Goal: Communication & Community: Answer question/provide support

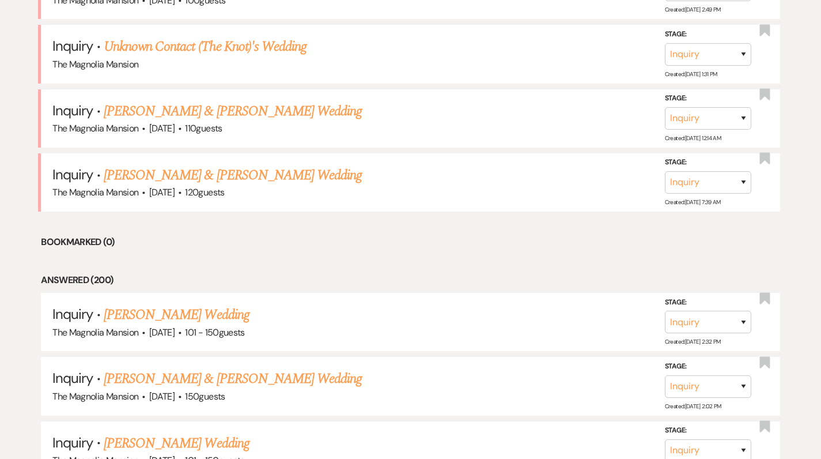
scroll to position [615, 0]
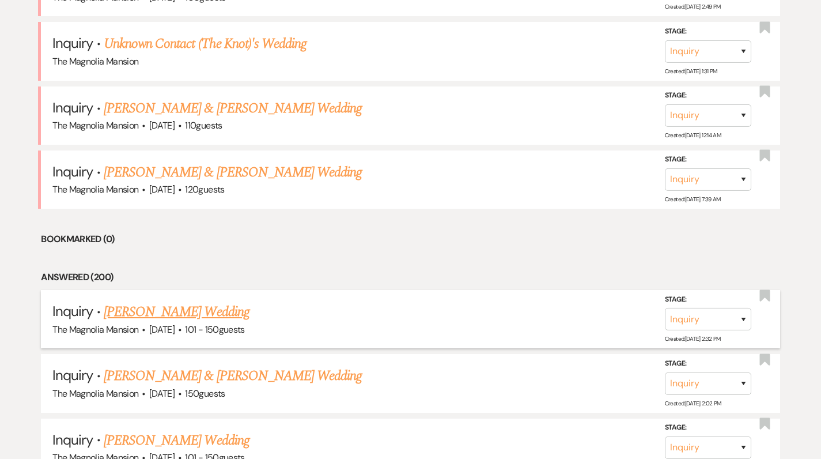
click at [129, 307] on link "Jennifer Sholder's Wedding" at bounding box center [177, 311] width 146 height 21
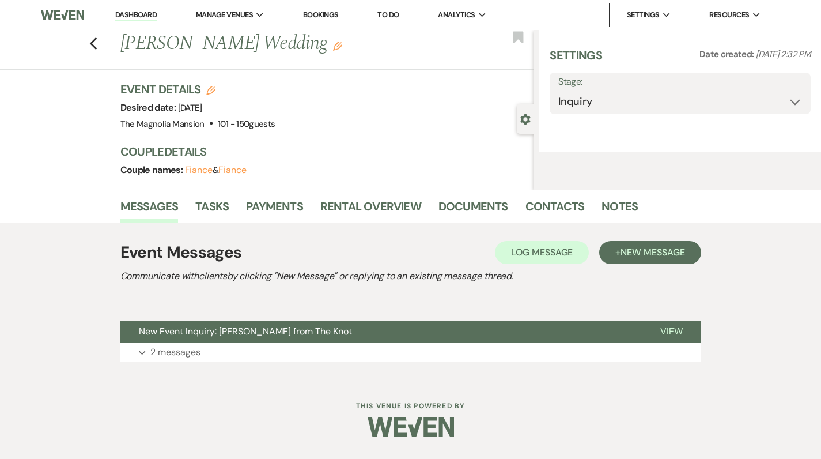
select select "2"
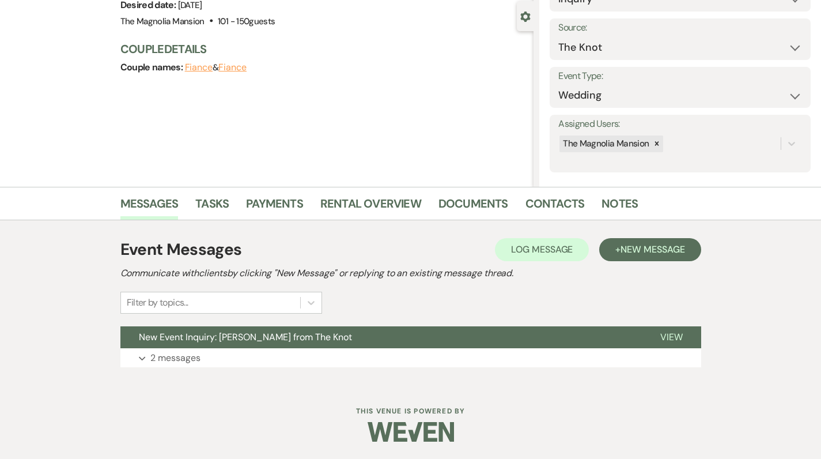
scroll to position [102, 0]
click at [558, 203] on link "Contacts" at bounding box center [554, 207] width 59 height 25
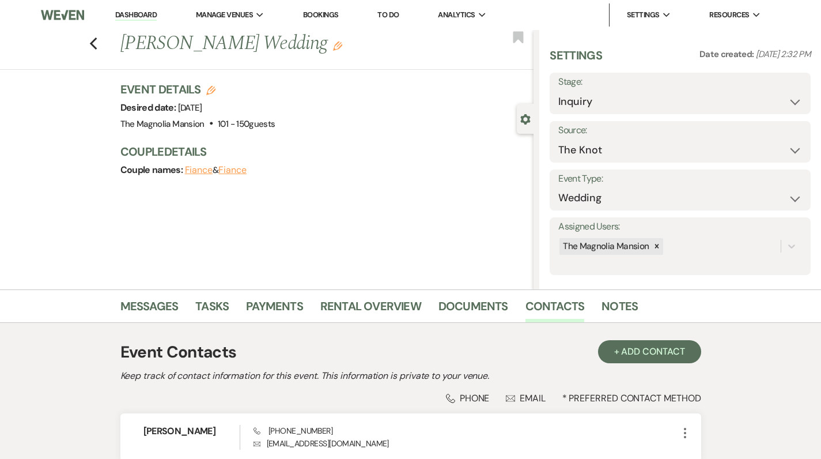
click at [333, 47] on use "button" at bounding box center [337, 45] width 9 height 9
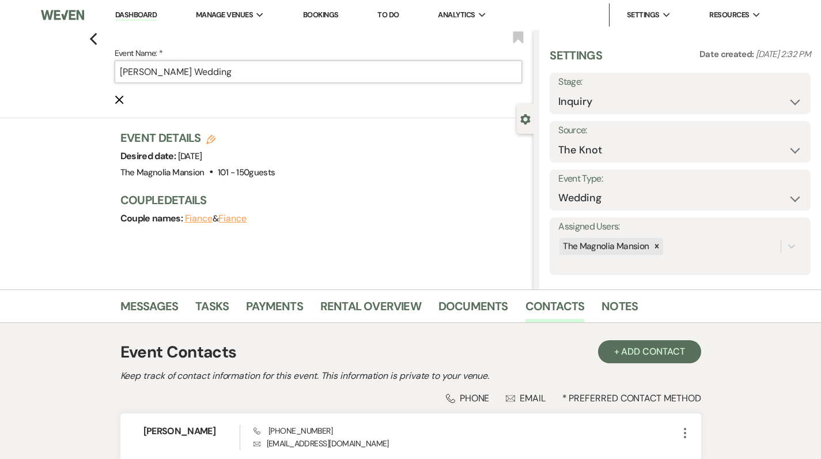
click at [200, 73] on input "Jennifer Sholder's Wedding" at bounding box center [319, 71] width 408 height 22
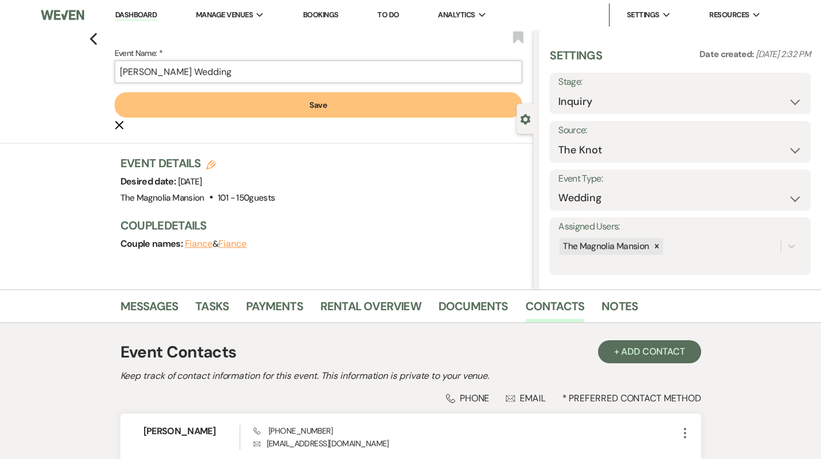
type input "Taylor Dragum Wedding"
drag, startPoint x: 199, startPoint y: 94, endPoint x: 259, endPoint y: 125, distance: 67.8
click at [259, 125] on form "Event Name: * Taylor Dragum Wedding Save Cancel Edit" at bounding box center [319, 88] width 408 height 85
click at [213, 165] on icon "Edit" at bounding box center [210, 164] width 9 height 9
select select "841"
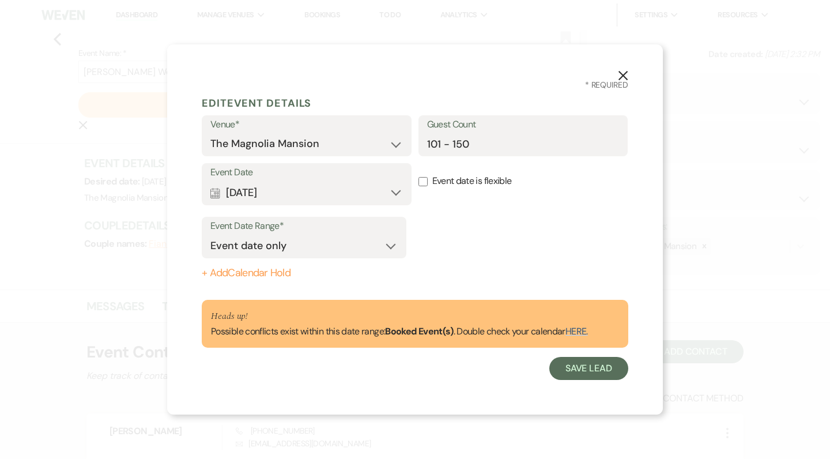
click at [213, 165] on label "Event Date" at bounding box center [306, 172] width 192 height 17
click at [395, 191] on button "Calendar Jun 06, 2026 Expand" at bounding box center [306, 192] width 192 height 23
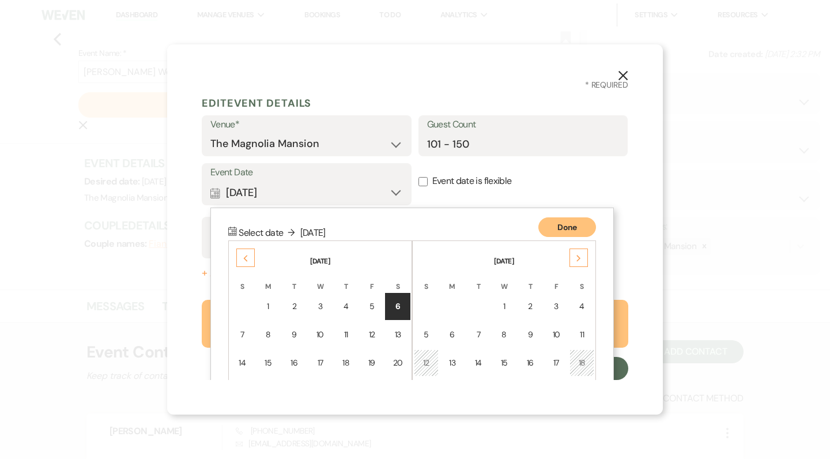
scroll to position [101, 0]
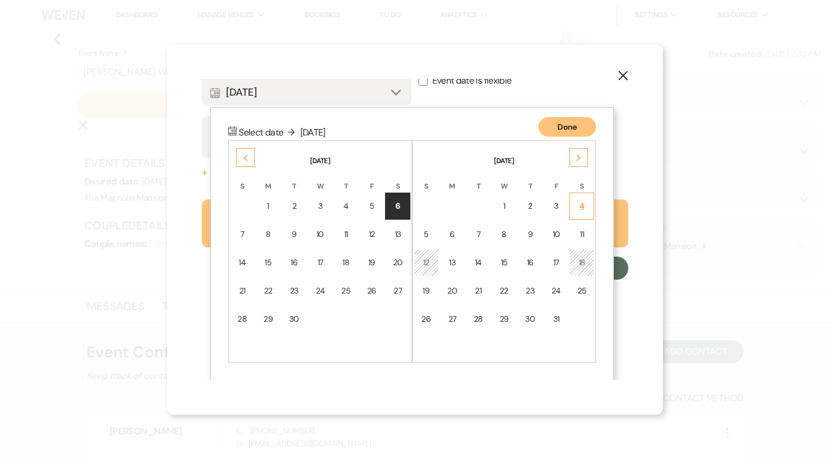
click at [580, 204] on div "4" at bounding box center [582, 206] width 10 height 12
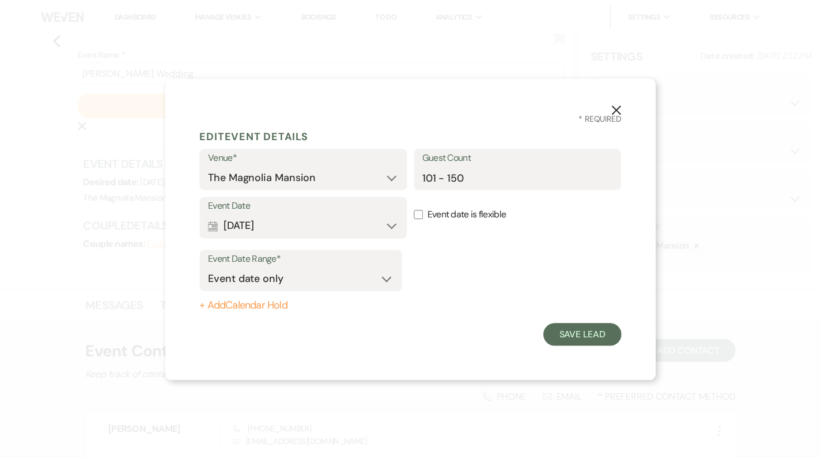
scroll to position [0, 0]
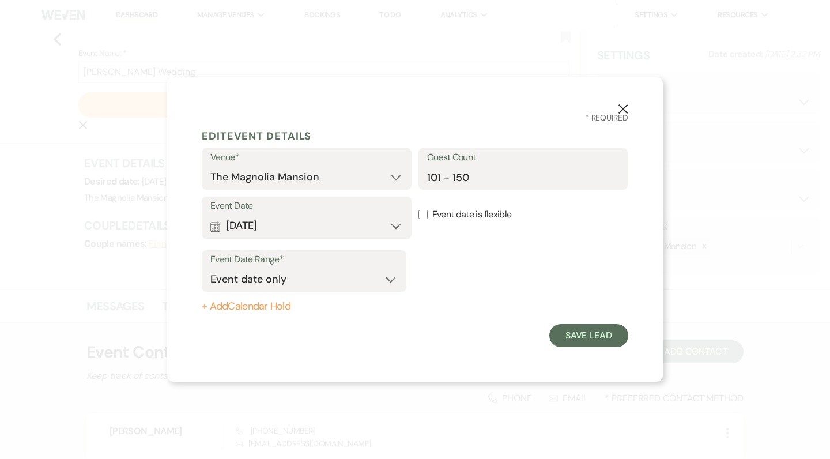
click at [424, 210] on input "Event date is flexible" at bounding box center [422, 214] width 9 height 9
checkbox input "true"
click at [584, 335] on button "Save Lead" at bounding box center [588, 335] width 79 height 23
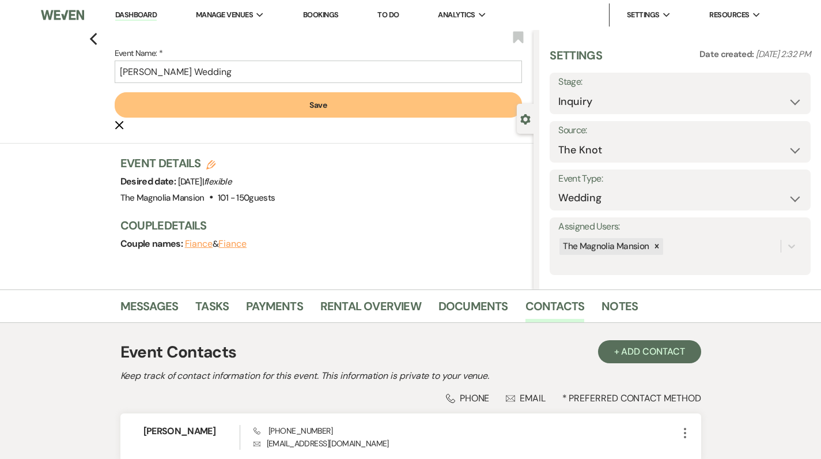
click at [406, 206] on div "Event Details Edit Desired date: Saturday, July 4th, 2026 | flexible Venue: The…" at bounding box center [327, 209] width 414 height 108
click at [204, 230] on h3 "Couple Details" at bounding box center [321, 225] width 402 height 16
click at [215, 160] on use "button" at bounding box center [210, 164] width 9 height 9
select select "841"
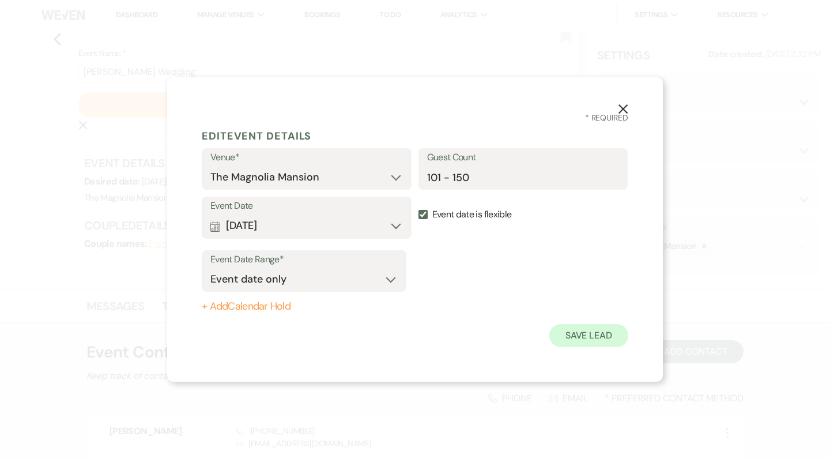
click at [579, 337] on button "Save Lead" at bounding box center [588, 335] width 79 height 23
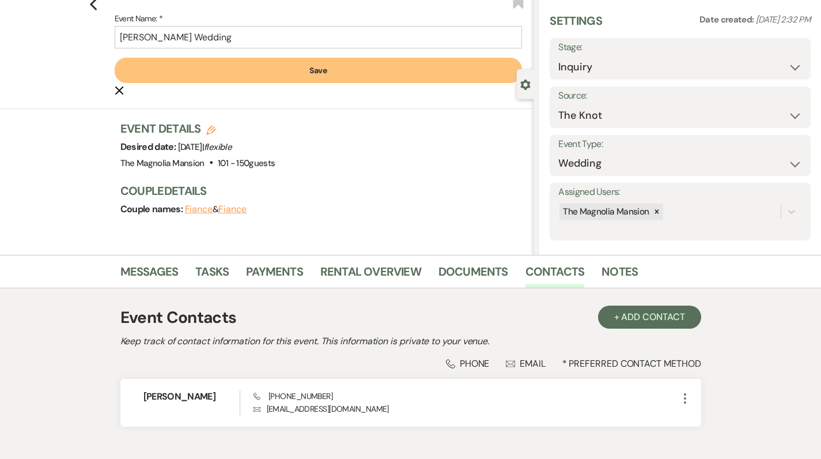
scroll to position [29, 0]
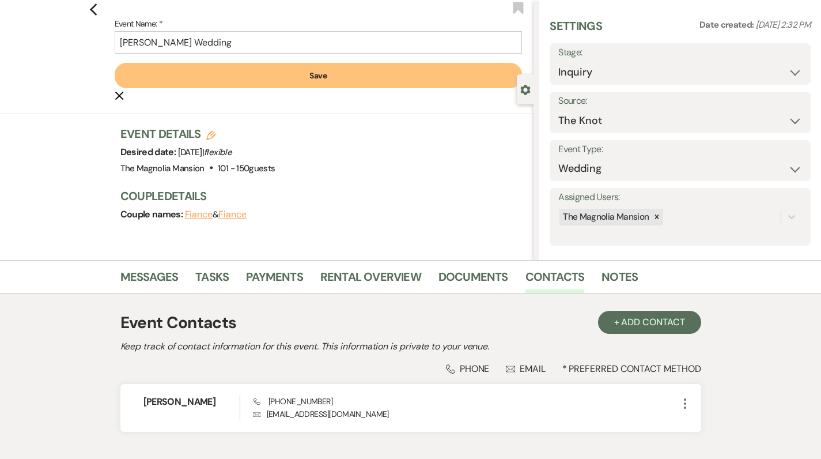
click at [241, 218] on button "Fiance" at bounding box center [232, 214] width 28 height 9
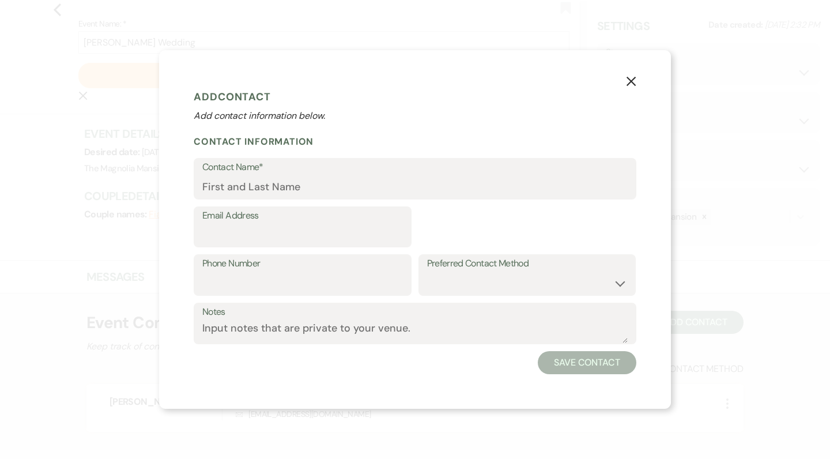
select select "1"
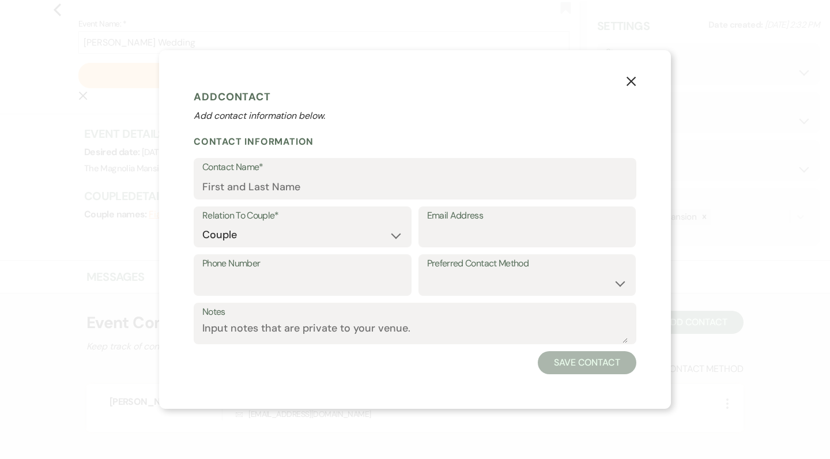
click at [633, 80] on icon "X" at bounding box center [631, 81] width 10 height 10
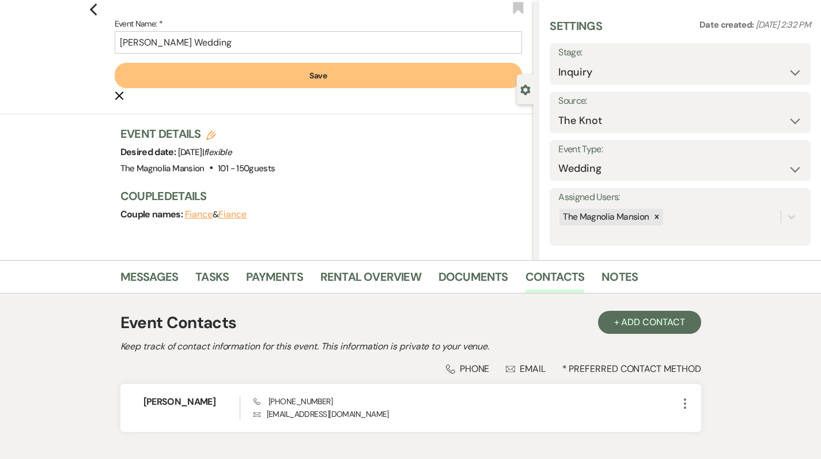
click at [202, 215] on button "Fiance" at bounding box center [199, 214] width 28 height 9
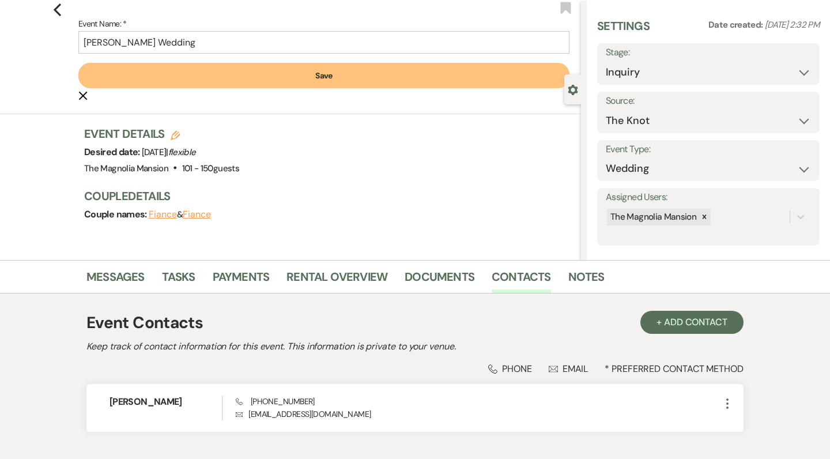
select select "1"
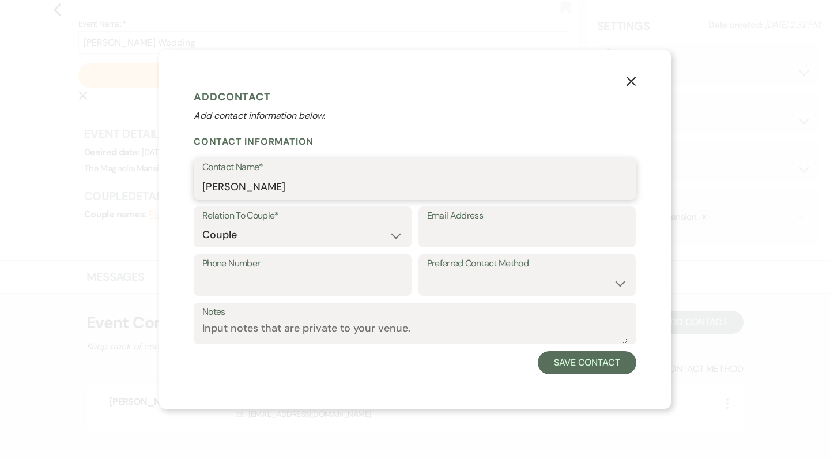
type input "Taylor Dragum"
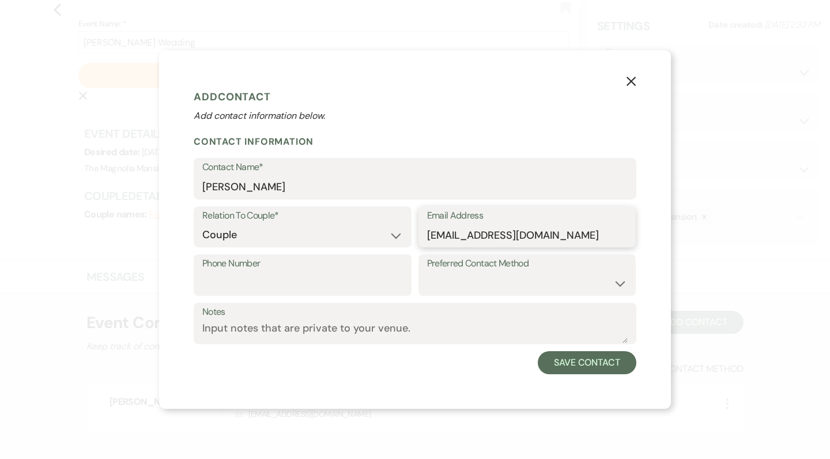
type input "tdragum@gmail.com"
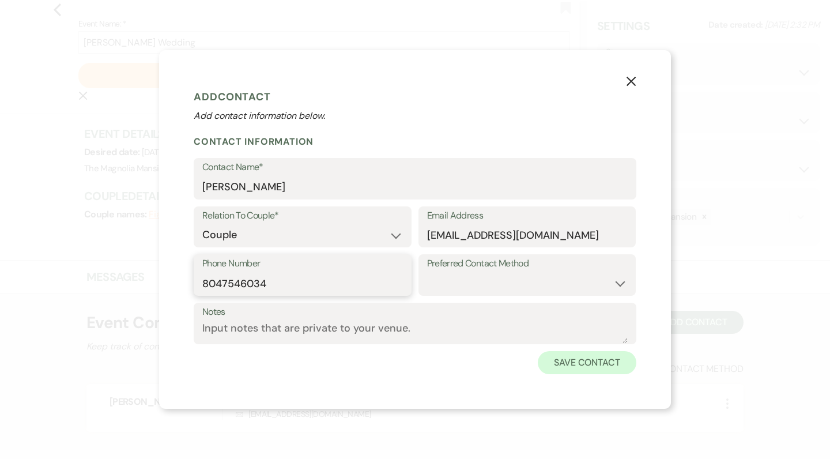
type input "8047546034"
click at [580, 365] on button "Save Contact" at bounding box center [587, 362] width 99 height 23
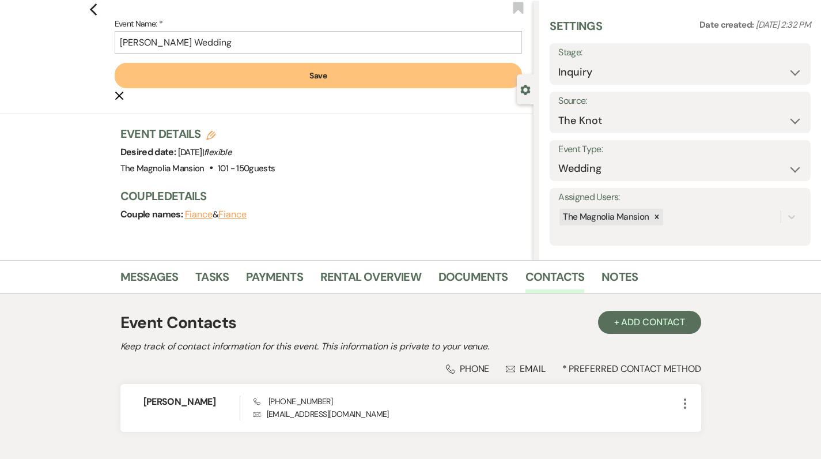
type input "Taylor Dragum & Fiance's Wedding"
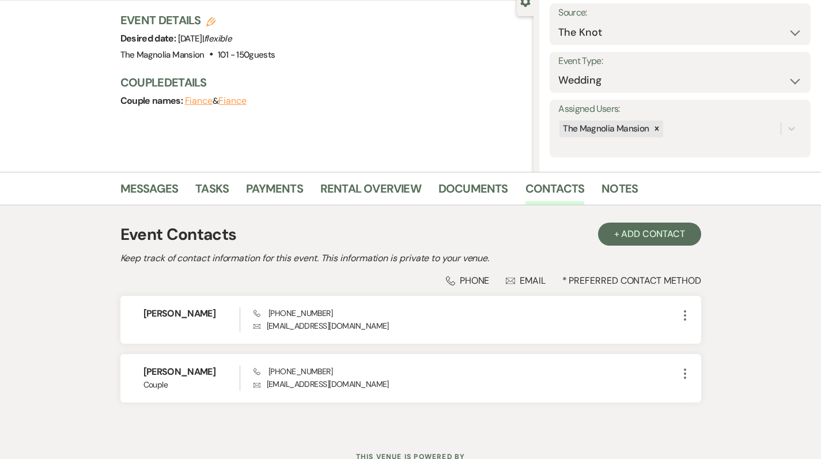
scroll to position [82, 0]
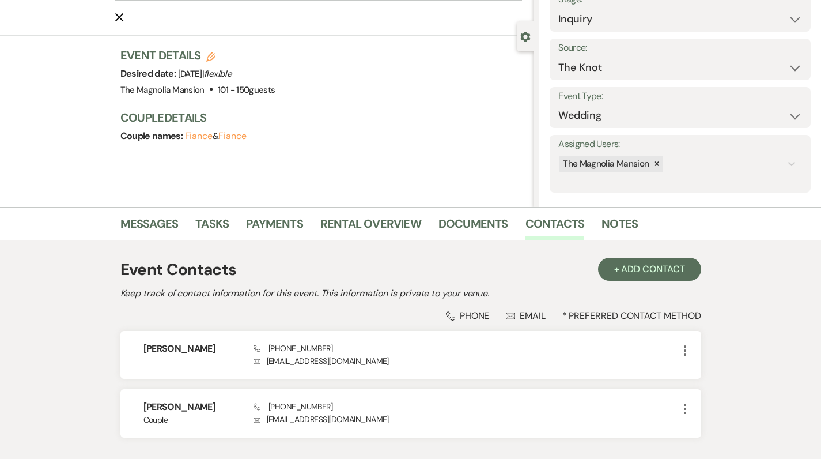
click at [239, 136] on button "Fiance" at bounding box center [232, 135] width 28 height 9
select select "1"
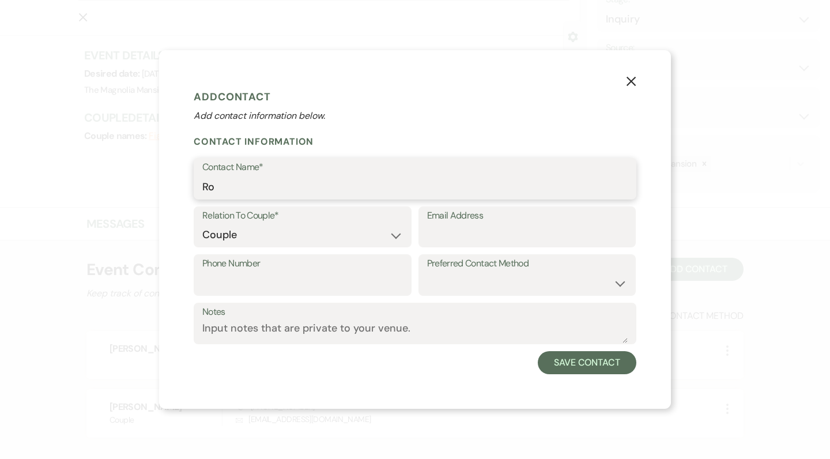
type input "R"
type input "Randy Keese"
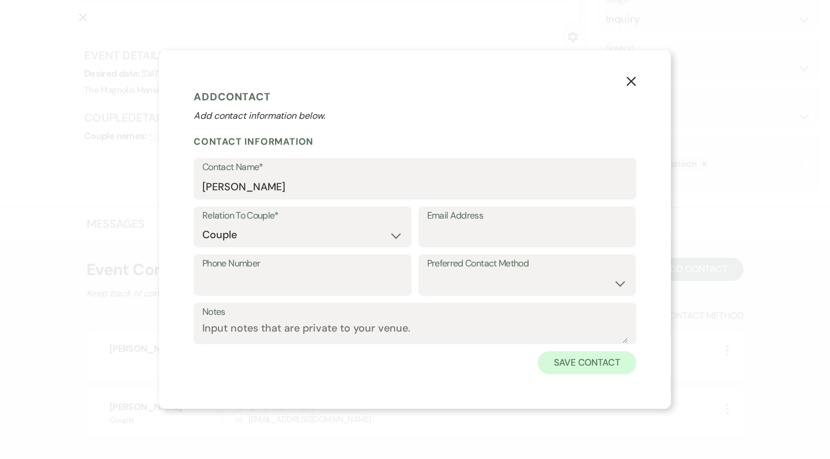
click at [574, 357] on button "Save Contact" at bounding box center [587, 362] width 99 height 23
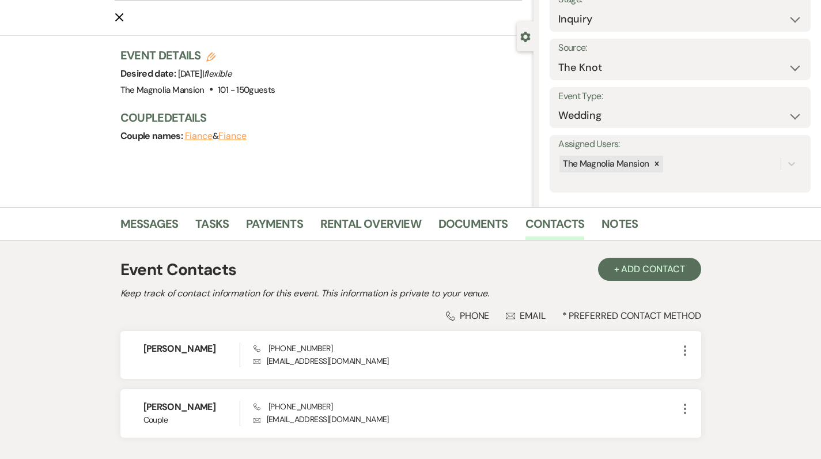
type input "[PERSON_NAME] & [PERSON_NAME] Wedding"
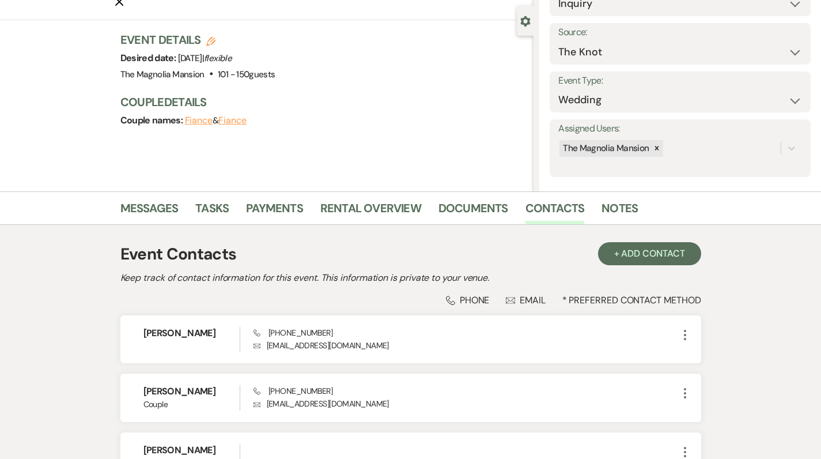
scroll to position [143, 0]
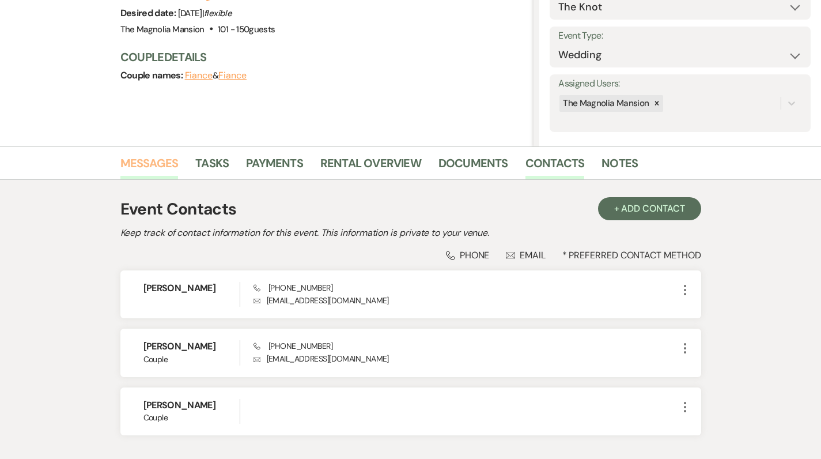
click at [147, 161] on link "Messages" at bounding box center [149, 166] width 58 height 25
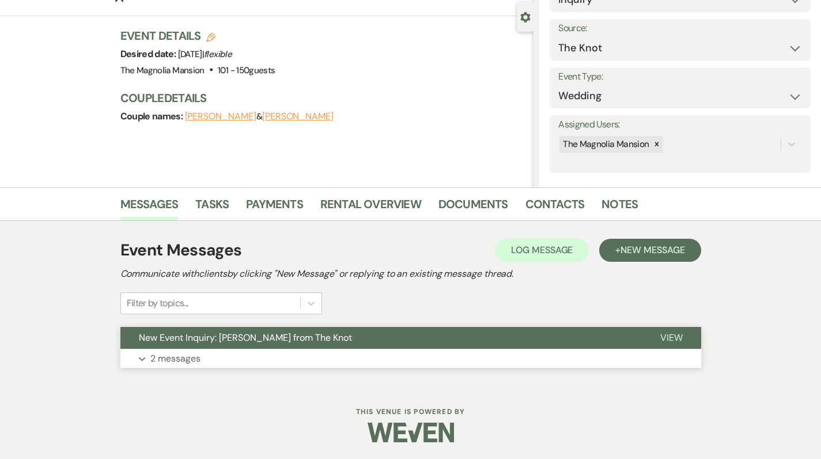
click at [192, 359] on p "2 messages" at bounding box center [175, 358] width 50 height 15
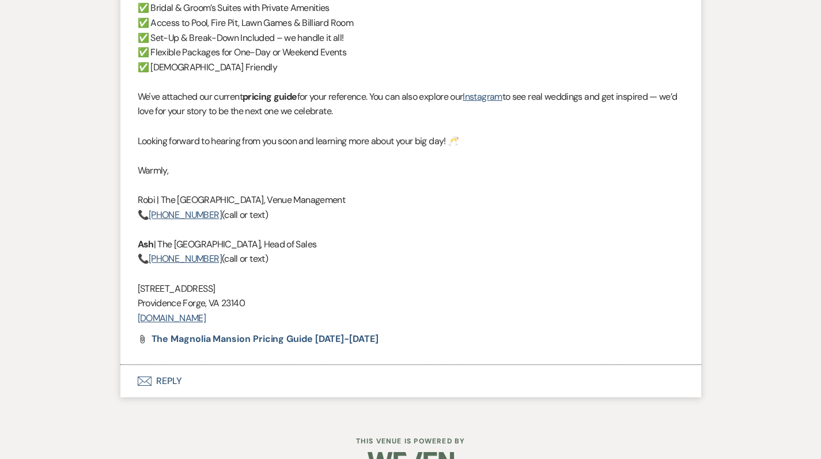
scroll to position [1491, 0]
click at [173, 365] on button "Envelope Reply" at bounding box center [410, 381] width 581 height 32
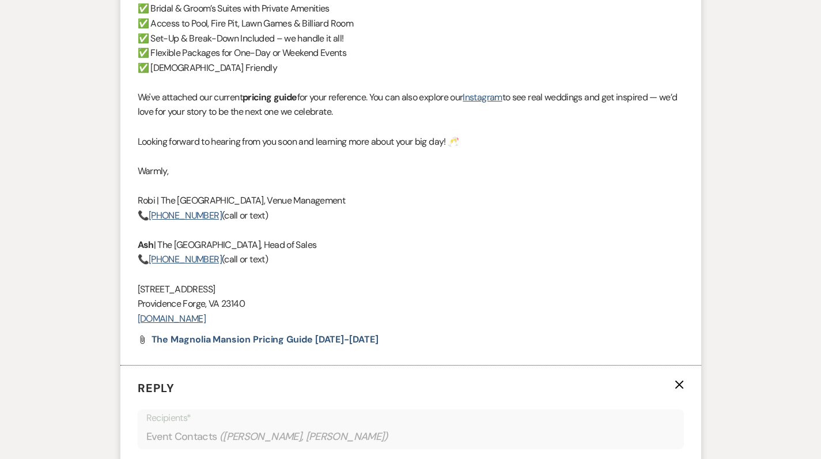
scroll to position [1710, 0]
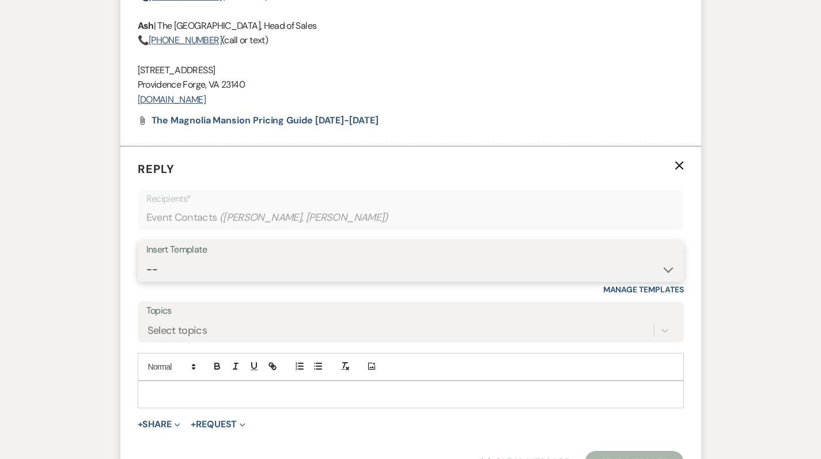
select select "5117"
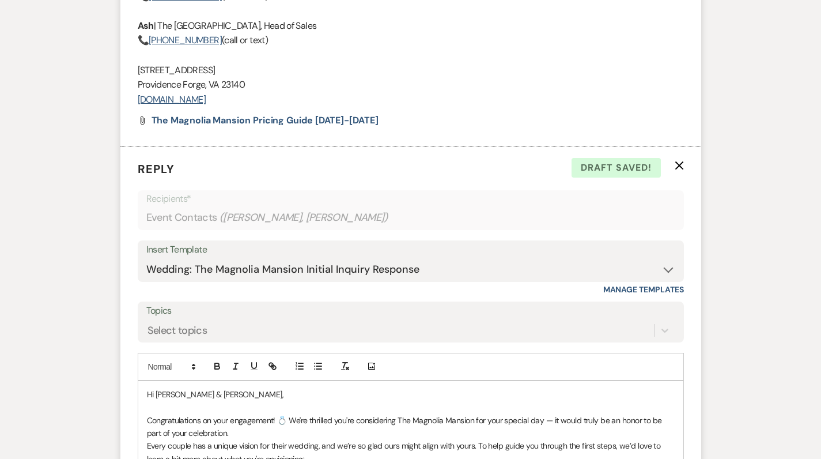
click at [218, 388] on p "Hi Taylor & Randy," at bounding box center [411, 394] width 528 height 13
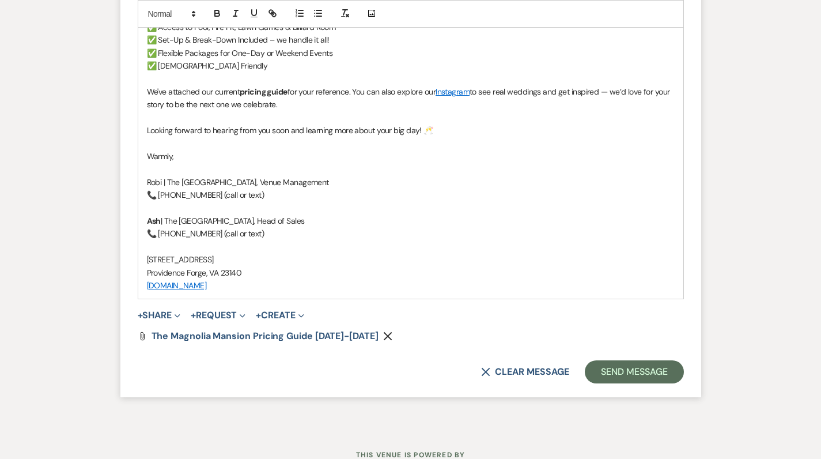
scroll to position [2514, 0]
click at [637, 361] on button "Send Message" at bounding box center [634, 372] width 99 height 23
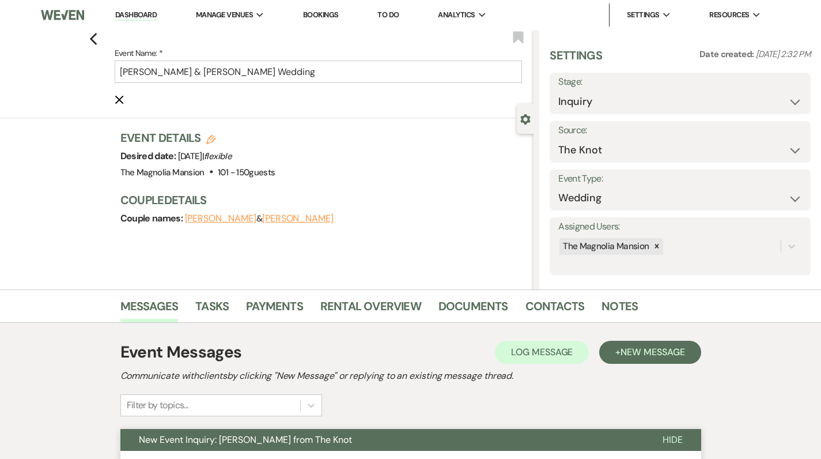
scroll to position [0, 0]
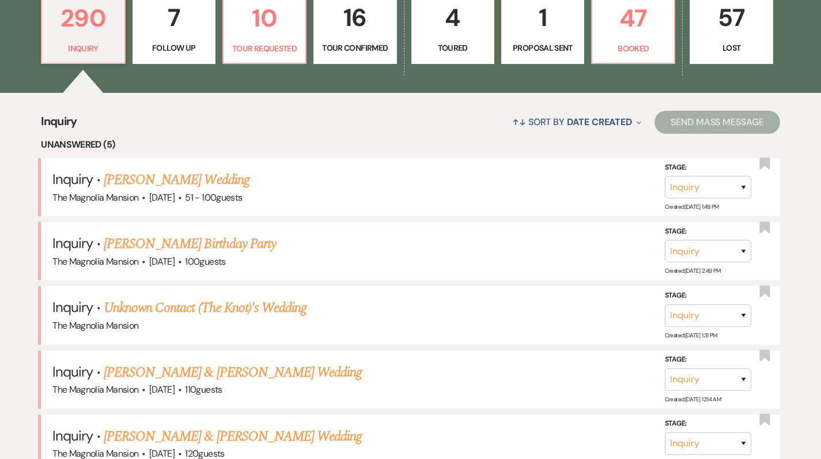
scroll to position [350, 0]
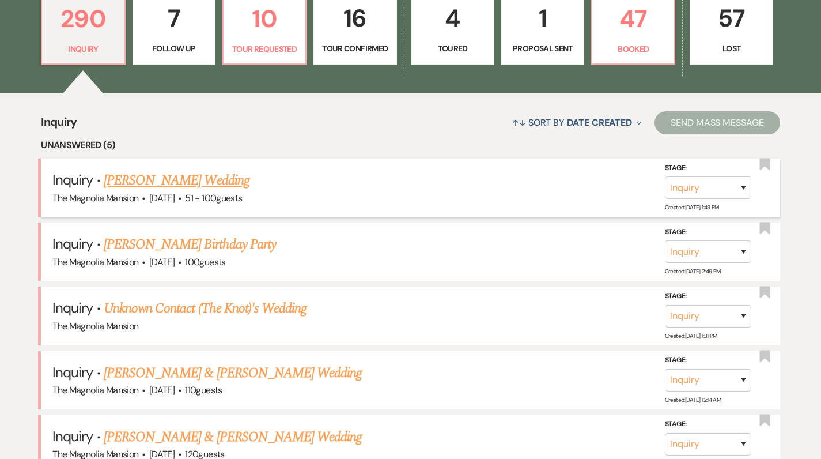
click at [141, 184] on link "[PERSON_NAME] Wedding" at bounding box center [177, 180] width 146 height 21
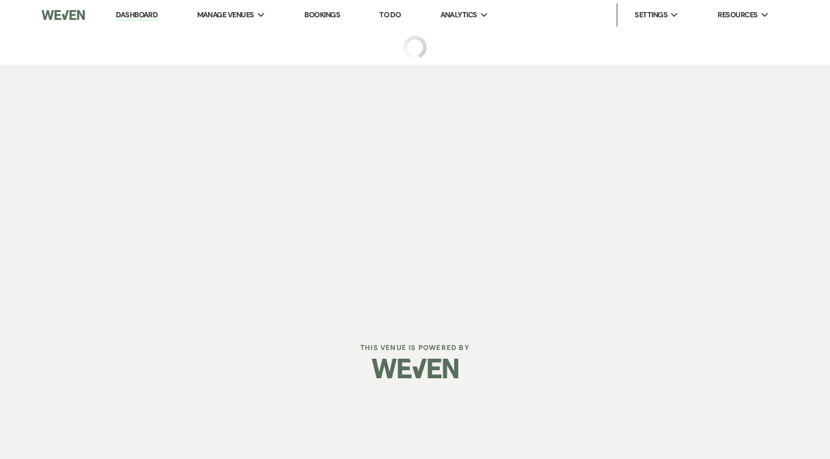
select select "2"
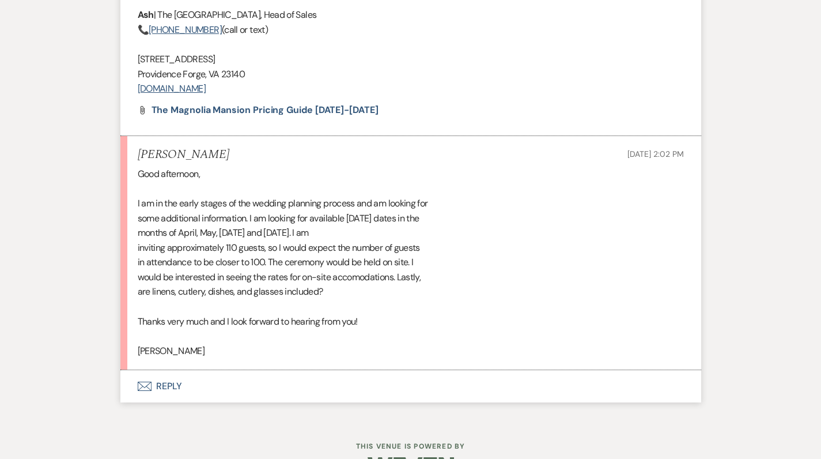
scroll to position [1735, 0]
click at [168, 370] on button "Envelope Reply" at bounding box center [410, 386] width 581 height 32
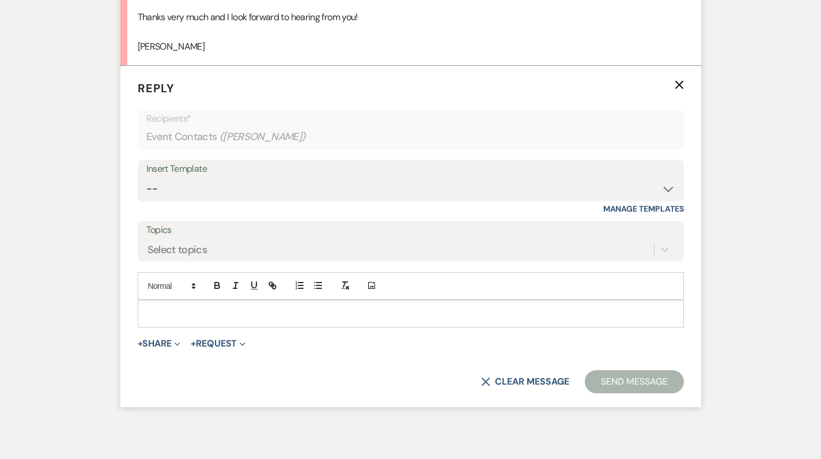
scroll to position [2051, 0]
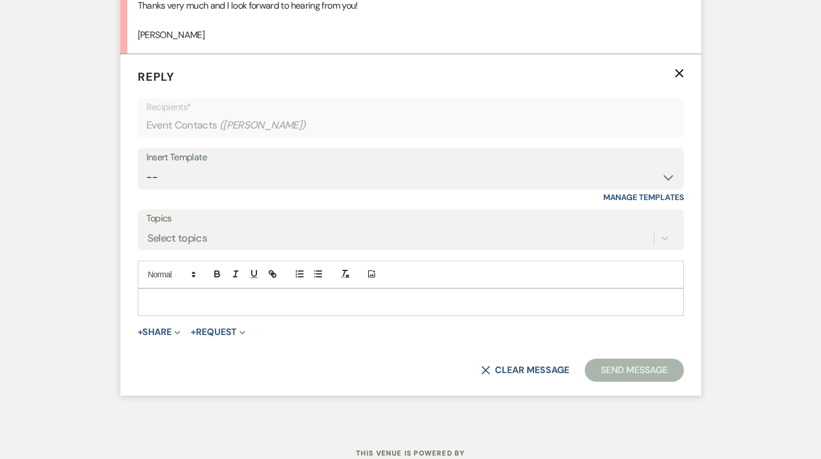
click at [165, 296] on p at bounding box center [411, 302] width 528 height 13
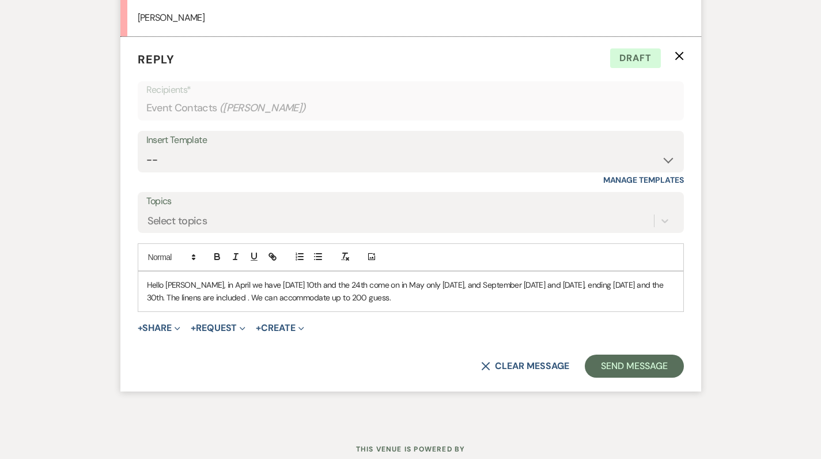
scroll to position [2068, 0]
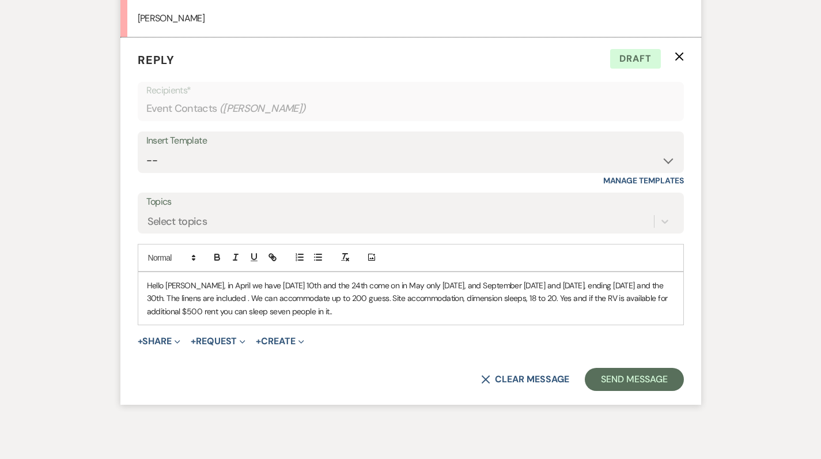
click at [179, 279] on p "Hello Elizabeth, in April we have Friday the third 10th and the 24th come on in…" at bounding box center [411, 298] width 528 height 39
click at [307, 279] on p "Hello Elisabeth, in April we have Friday the third 10th and the 24th come on in…" at bounding box center [411, 298] width 528 height 39
click at [489, 279] on p "Hello Elisabeth, in April we have Friday the 3rd 10th and the 24th come on in M…" at bounding box center [411, 298] width 528 height 39
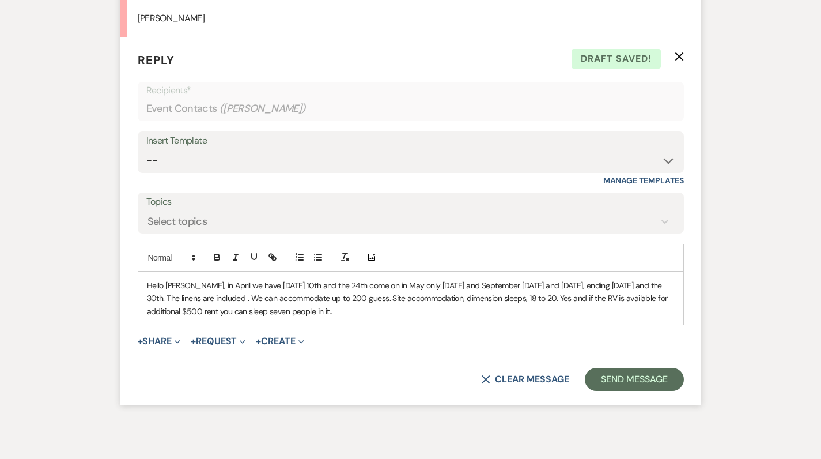
click at [599, 279] on p "Hello Elisabeth, in April we have Friday the 3rd 10th and the 24th come on in M…" at bounding box center [411, 298] width 528 height 39
click at [597, 279] on p "Hello Elisabeth, in April we have Friday the 3rd 10th and the 24th come on in M…" at bounding box center [411, 298] width 528 height 39
click at [660, 279] on p "Hello Elisabeth, in April we have Friday the 3rd 10th and the 24th come on in M…" at bounding box center [411, 298] width 528 height 39
click at [625, 368] on button "Send Message" at bounding box center [634, 379] width 99 height 23
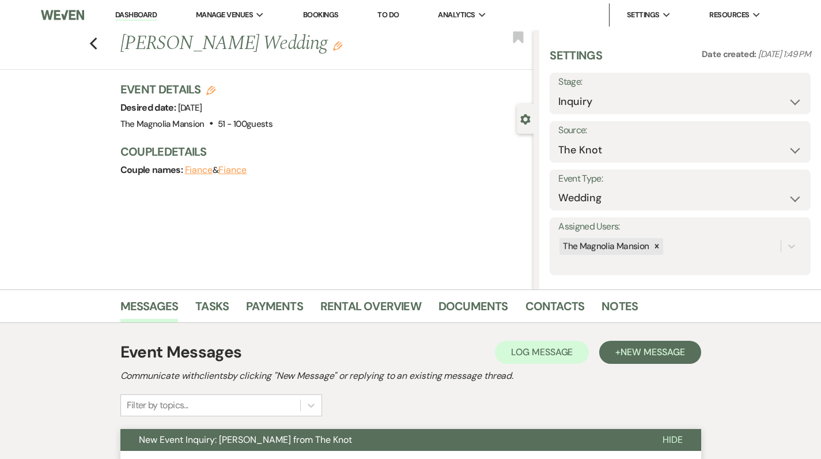
scroll to position [0, 0]
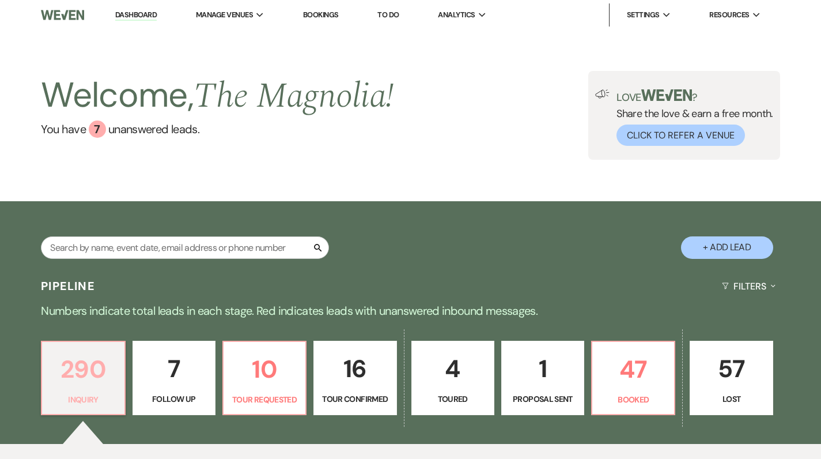
click at [85, 379] on p "290" at bounding box center [83, 369] width 68 height 39
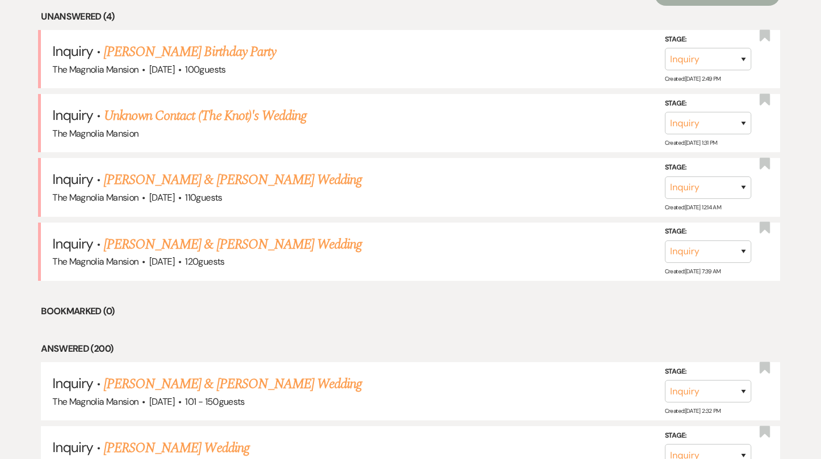
scroll to position [478, 0]
click at [170, 55] on link "[PERSON_NAME] Birthday Party" at bounding box center [190, 52] width 172 height 21
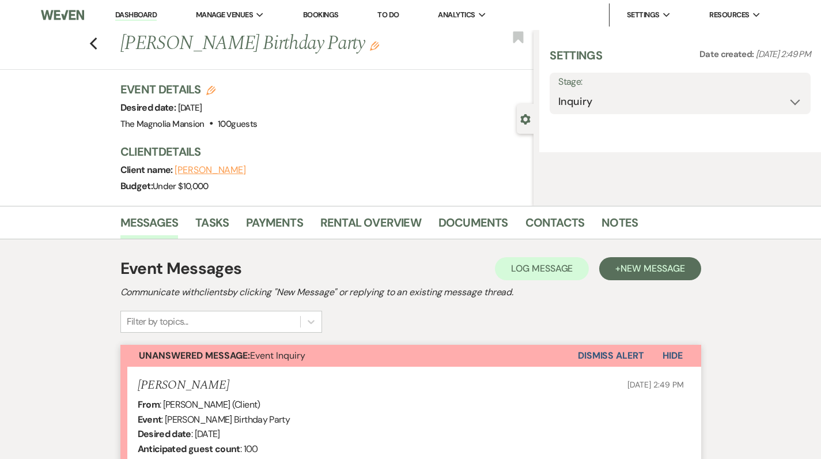
select select "5"
select select "4"
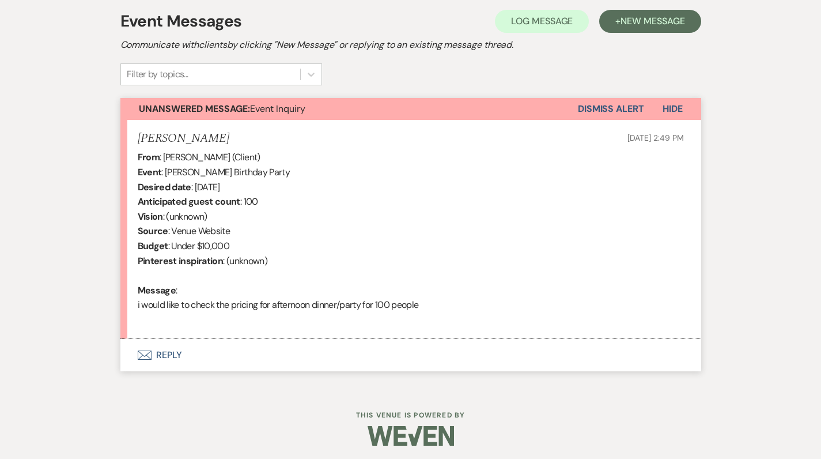
scroll to position [330, 0]
click at [170, 351] on button "Envelope Reply" at bounding box center [410, 355] width 581 height 32
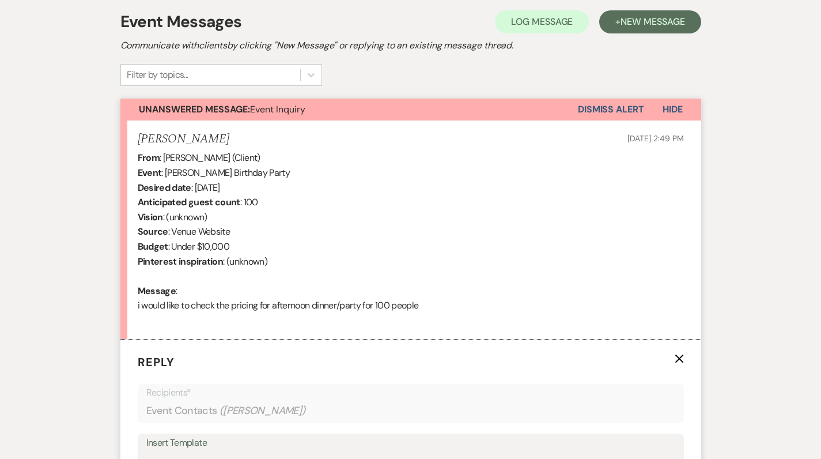
scroll to position [549, 0]
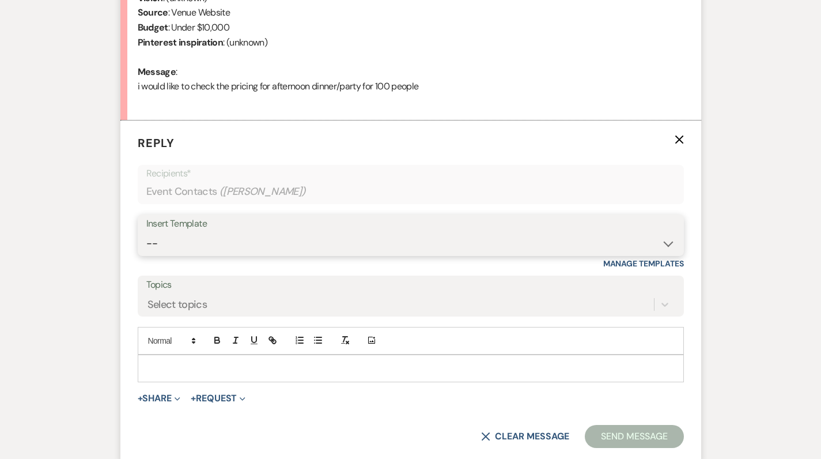
select select "5117"
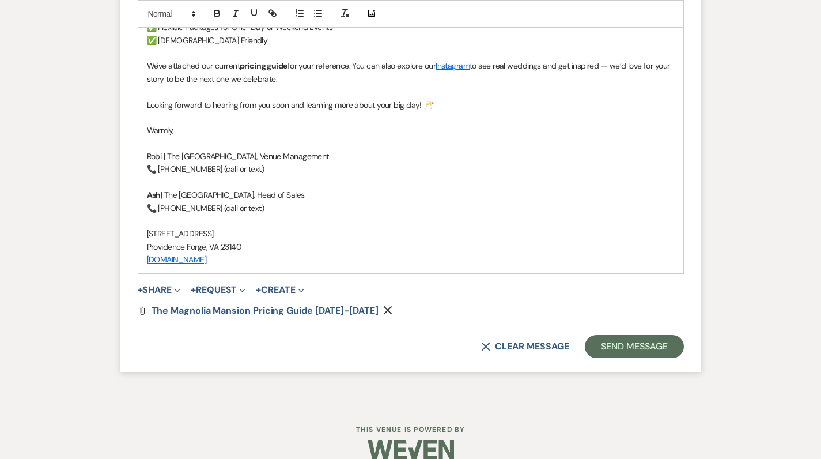
scroll to position [1328, 0]
click at [624, 335] on button "Send Message" at bounding box center [634, 346] width 99 height 23
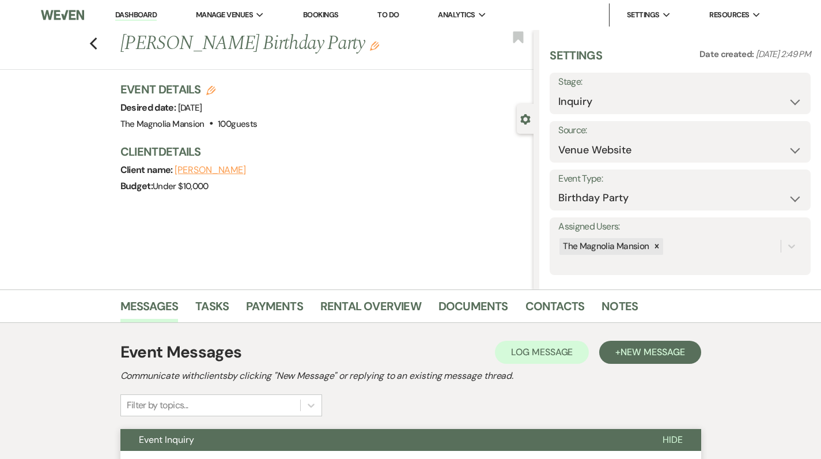
scroll to position [0, 0]
click at [555, 305] on link "Contacts" at bounding box center [554, 309] width 59 height 25
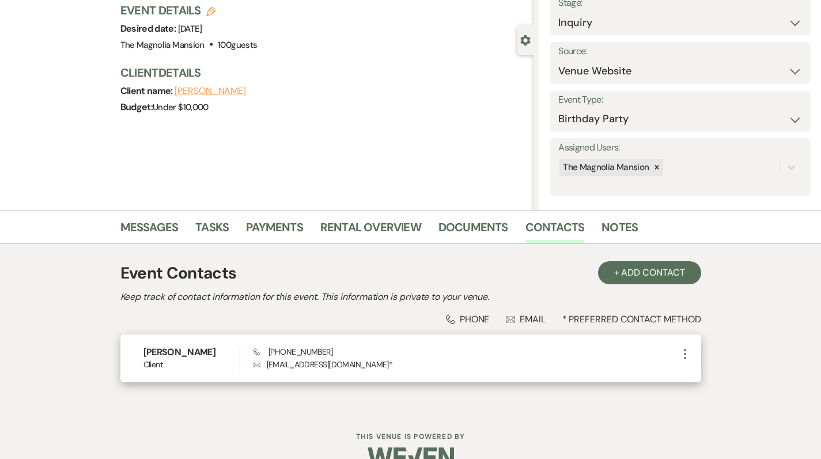
scroll to position [81, 0]
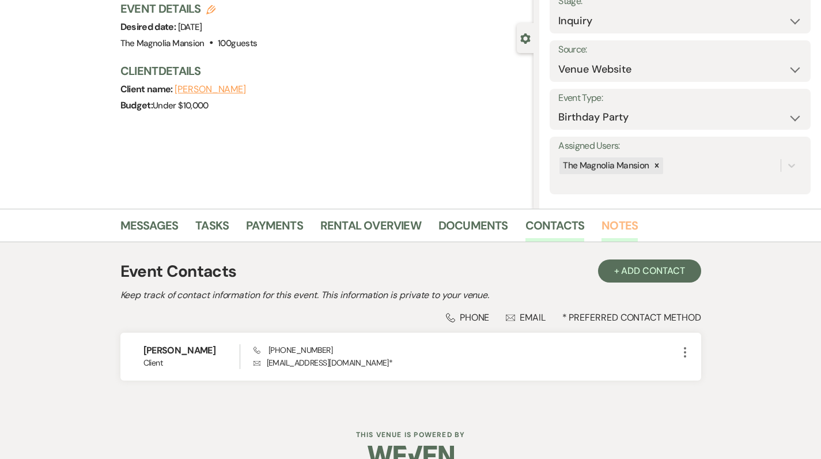
click at [611, 231] on link "Notes" at bounding box center [620, 228] width 36 height 25
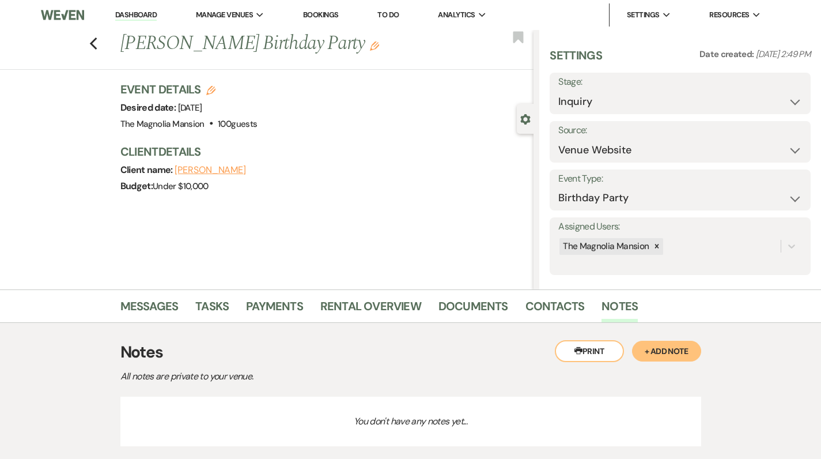
click at [152, 418] on p "You don't have any notes yet..." at bounding box center [410, 421] width 581 height 50
click at [147, 409] on p "You don't have any notes yet..." at bounding box center [410, 421] width 581 height 50
click at [146, 410] on p "You don't have any notes yet..." at bounding box center [410, 421] width 581 height 50
drag, startPoint x: 143, startPoint y: 410, endPoint x: 144, endPoint y: 399, distance: 11.0
click at [144, 399] on p "You don't have any notes yet..." at bounding box center [410, 421] width 581 height 50
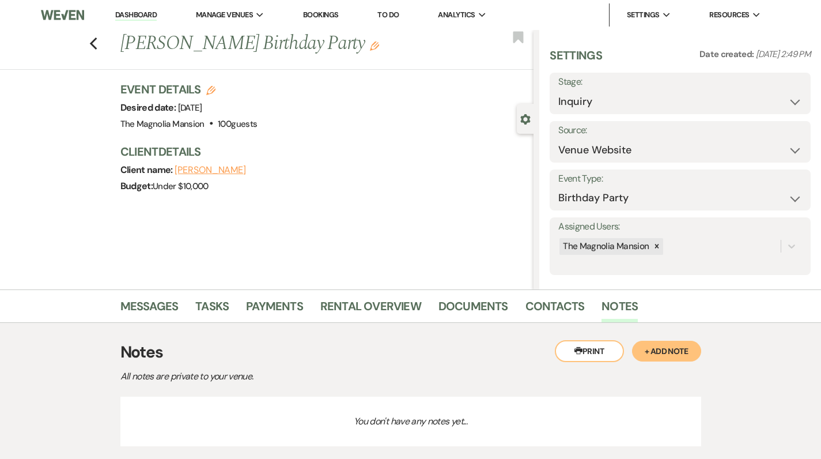
click at [146, 411] on p "You don't have any notes yet..." at bounding box center [410, 421] width 581 height 50
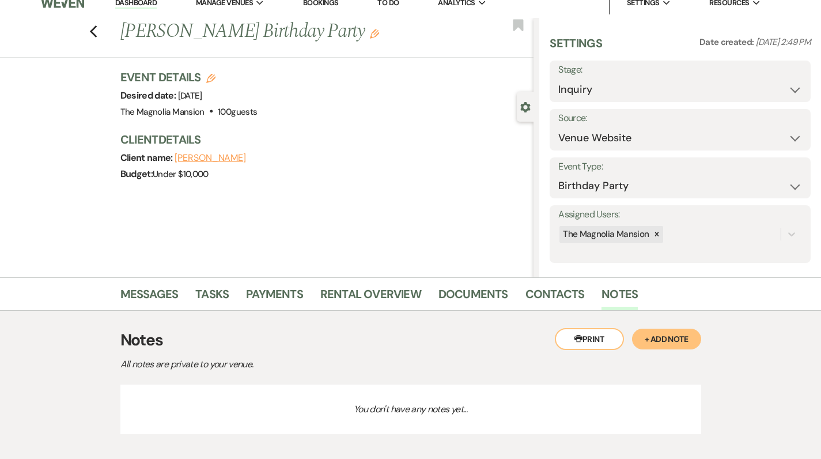
scroll to position [16, 1]
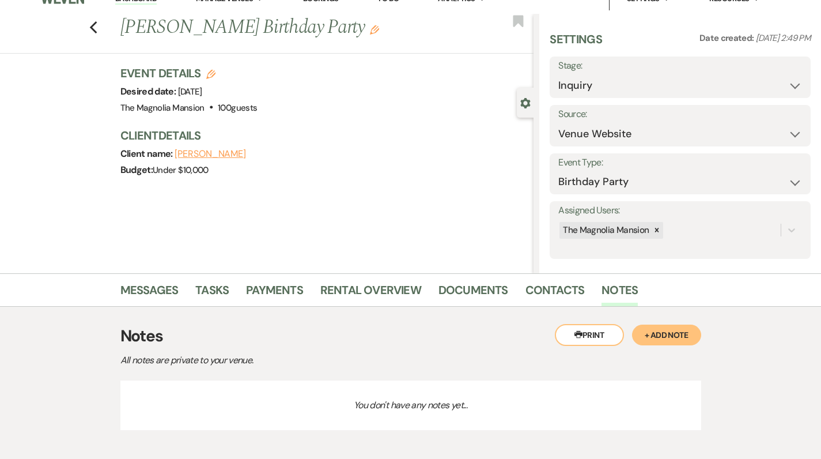
drag, startPoint x: 146, startPoint y: 410, endPoint x: 131, endPoint y: 394, distance: 22.4
click at [131, 394] on p "You don't have any notes yet..." at bounding box center [410, 405] width 581 height 50
click at [131, 392] on p "You don't have any notes yet..." at bounding box center [410, 405] width 581 height 50
click at [122, 388] on p "You don't have any notes yet..." at bounding box center [410, 405] width 581 height 50
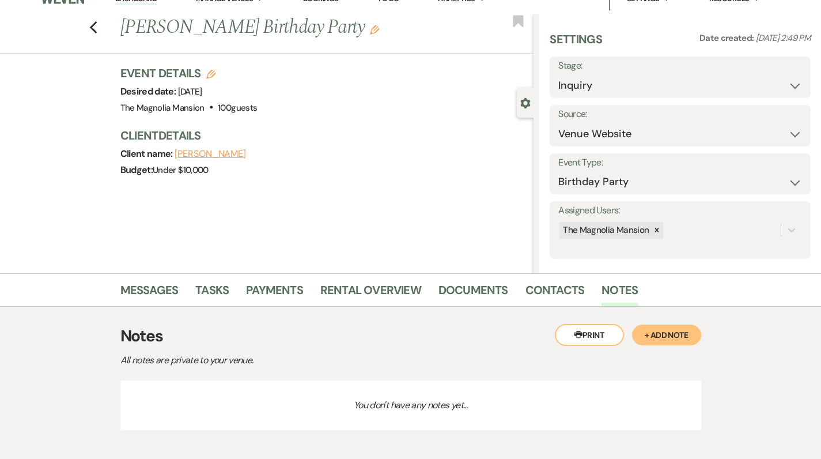
click at [672, 335] on button "+ Add Note" at bounding box center [666, 334] width 69 height 21
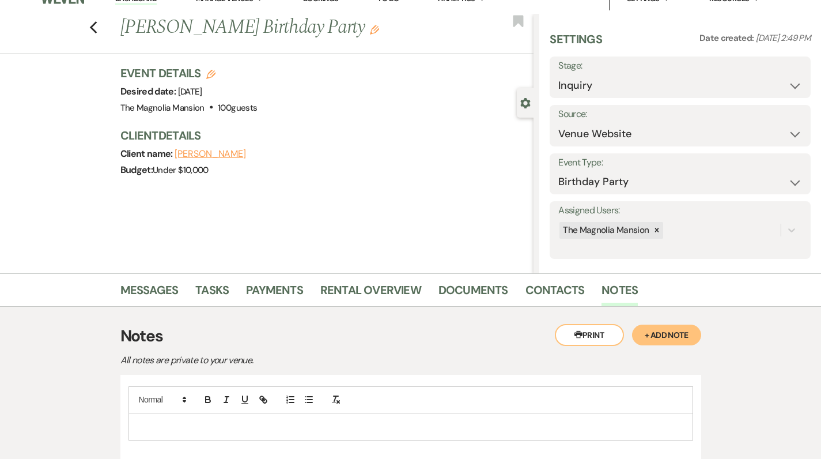
click at [156, 420] on p at bounding box center [411, 426] width 546 height 13
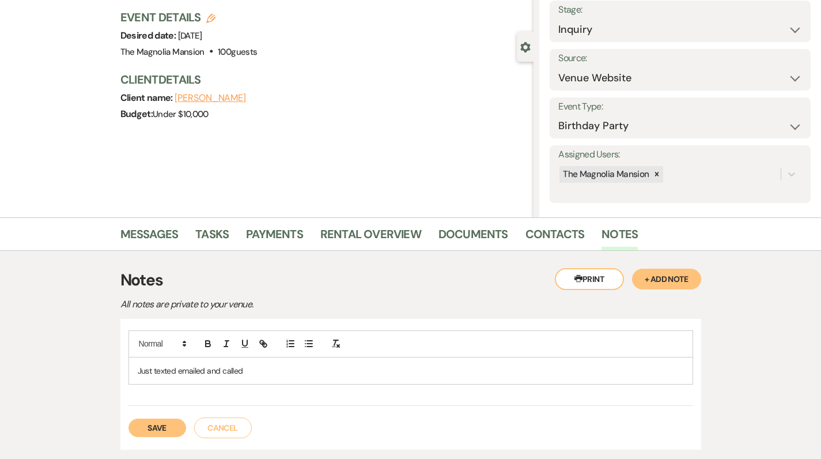
scroll to position [71, 0]
click at [152, 420] on button "Save" at bounding box center [157, 428] width 58 height 18
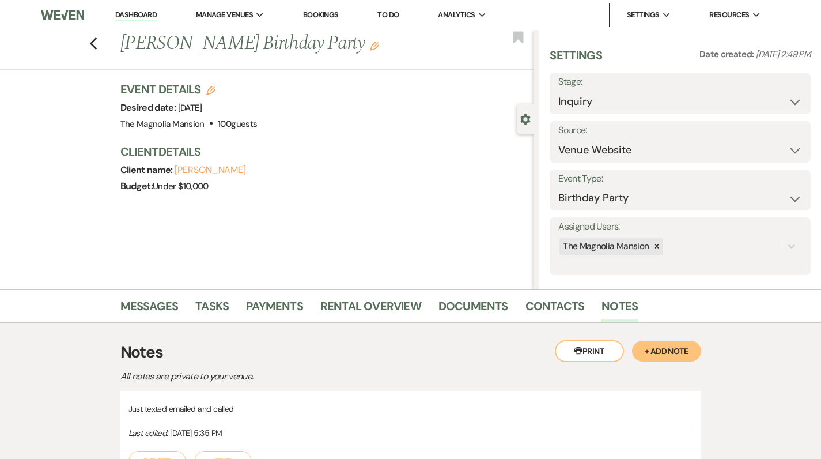
scroll to position [0, 0]
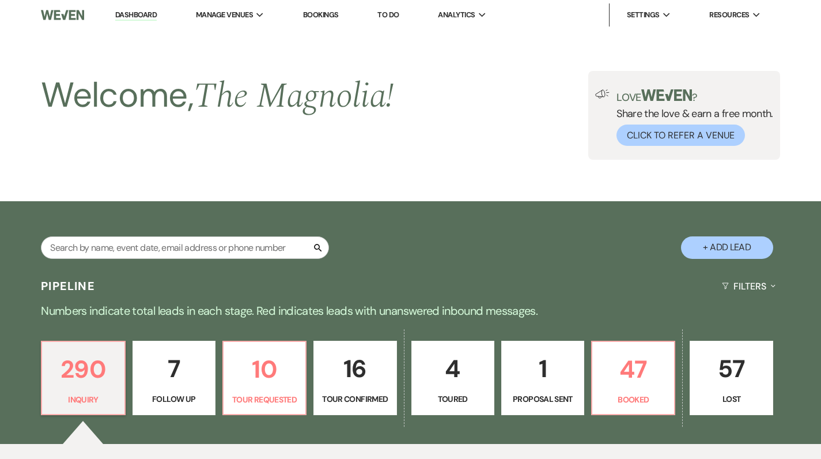
scroll to position [478, 0]
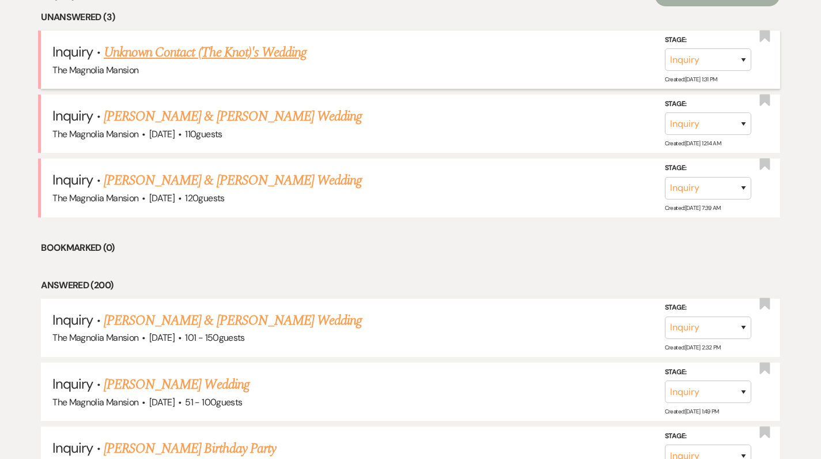
click at [167, 55] on link "Unknown Contact (The Knot)'s Wedding" at bounding box center [205, 52] width 203 height 21
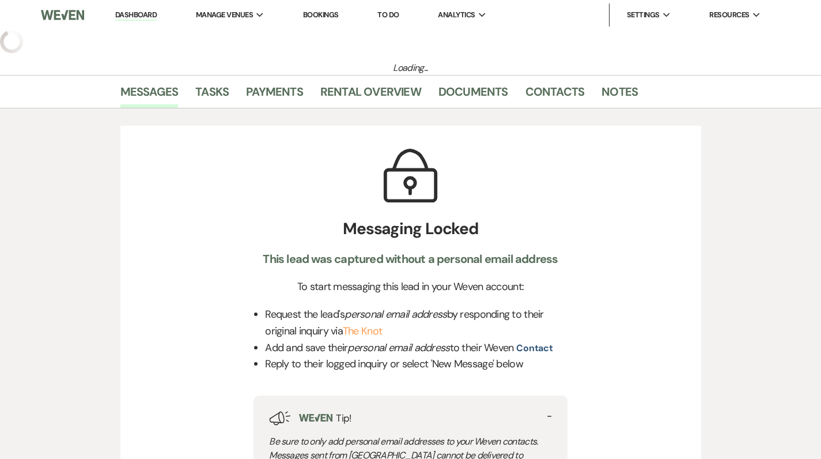
select select "2"
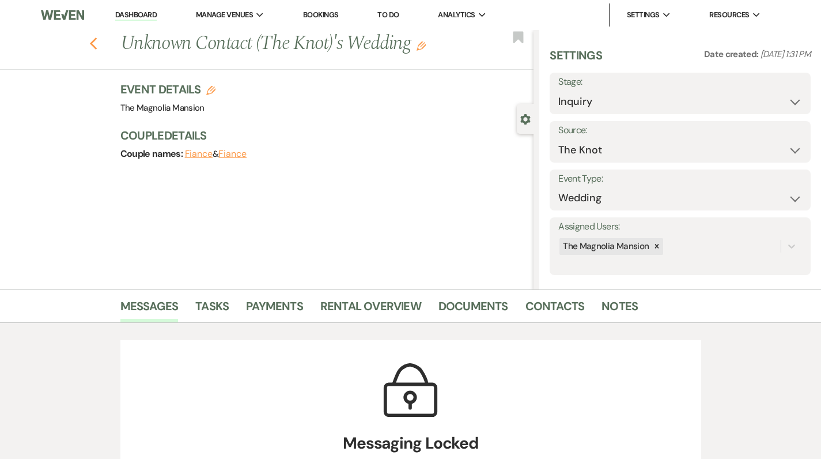
click at [98, 40] on icon "Previous" at bounding box center [93, 44] width 9 height 14
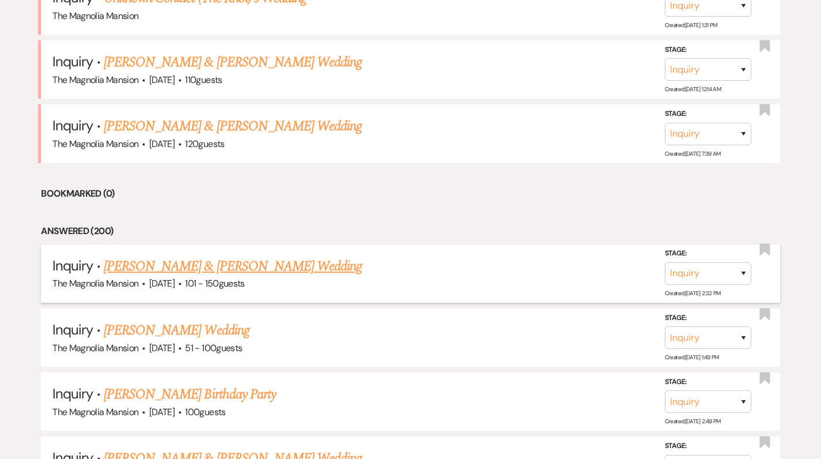
scroll to position [549, 0]
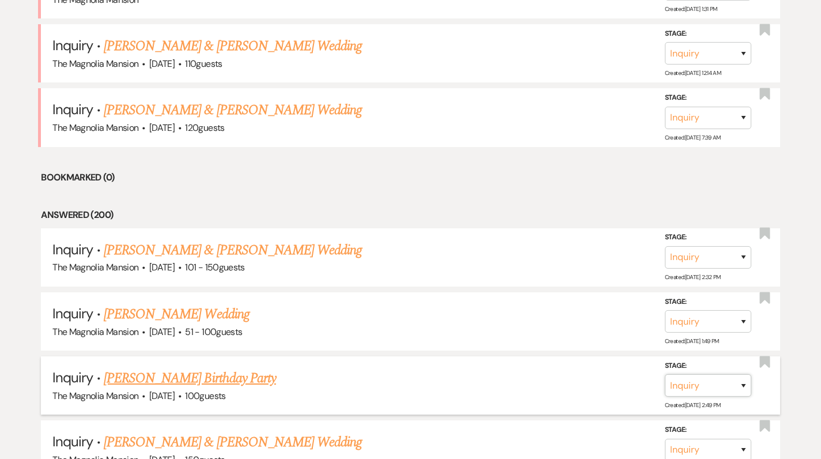
select select "4"
click at [729, 378] on button "Save" at bounding box center [728, 384] width 58 height 23
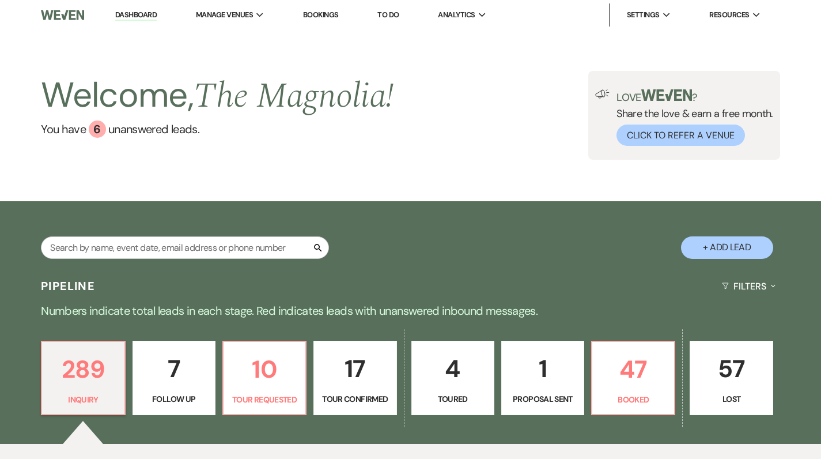
scroll to position [0, 0]
click at [152, 252] on input "text" at bounding box center [185, 247] width 288 height 22
type input "[PERSON_NAME]"
select select "4"
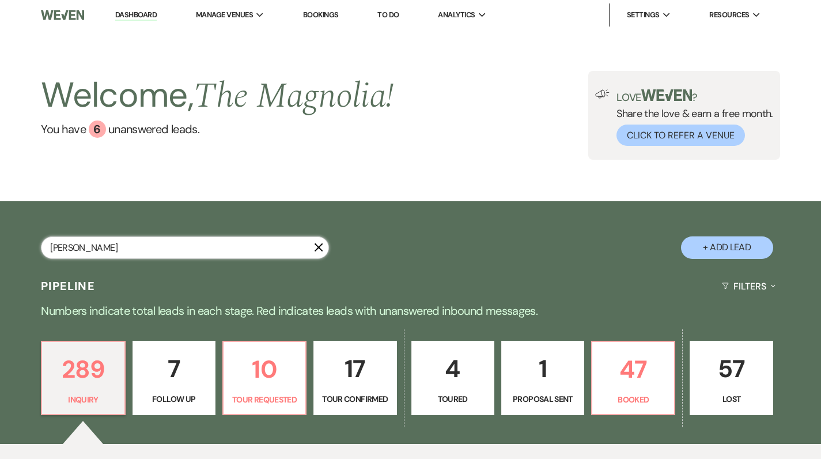
select select "2"
select select "8"
select select "6"
select select "9"
select select "8"
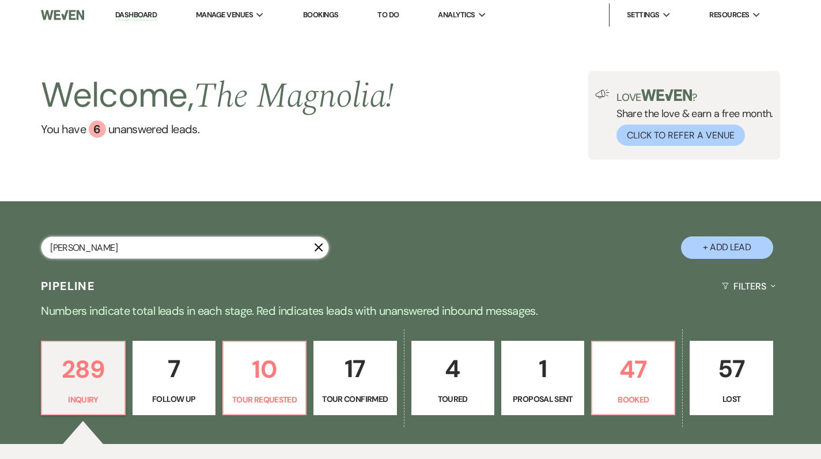
select select "8"
select select "6"
select select "4"
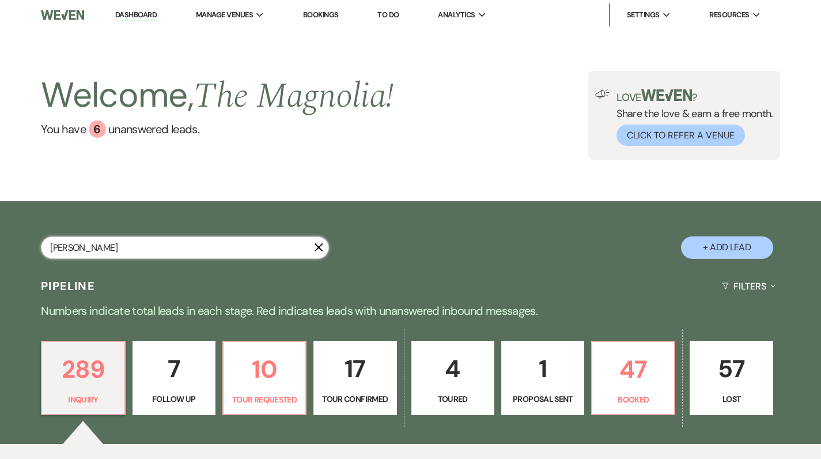
select select "4"
select select "8"
select select "5"
select select "8"
select select "6"
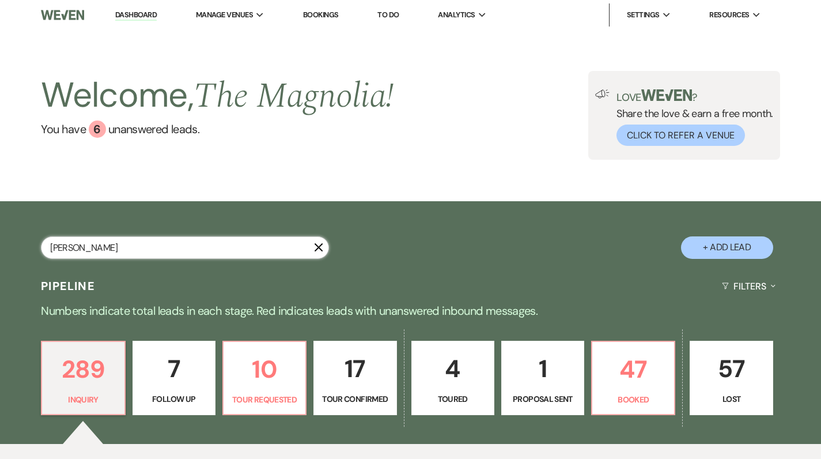
select select "8"
select select "3"
select select "8"
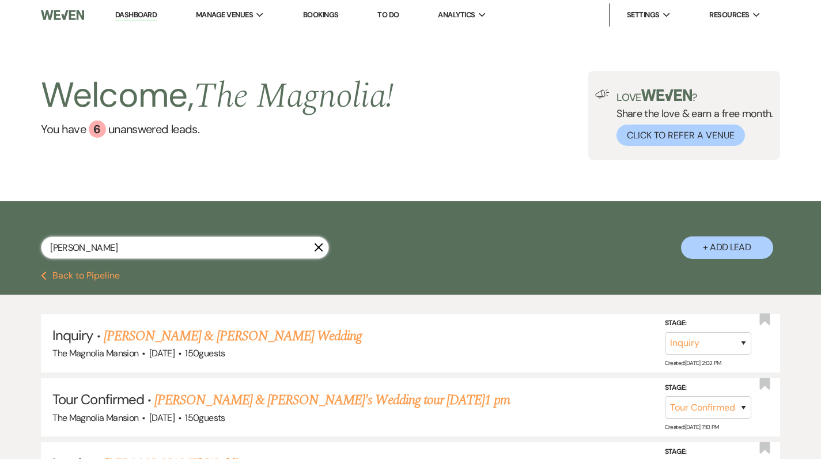
type input "danie"
select select "8"
select select "6"
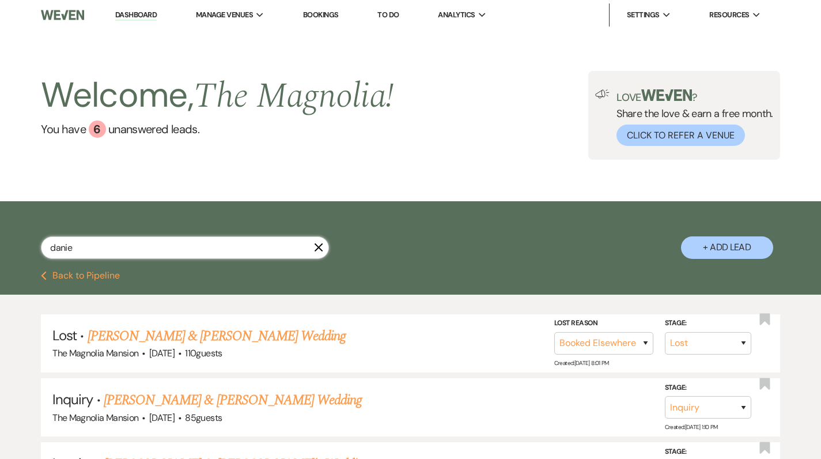
type input "[PERSON_NAME]"
select select "8"
select select "6"
type input "[PERSON_NAME]"
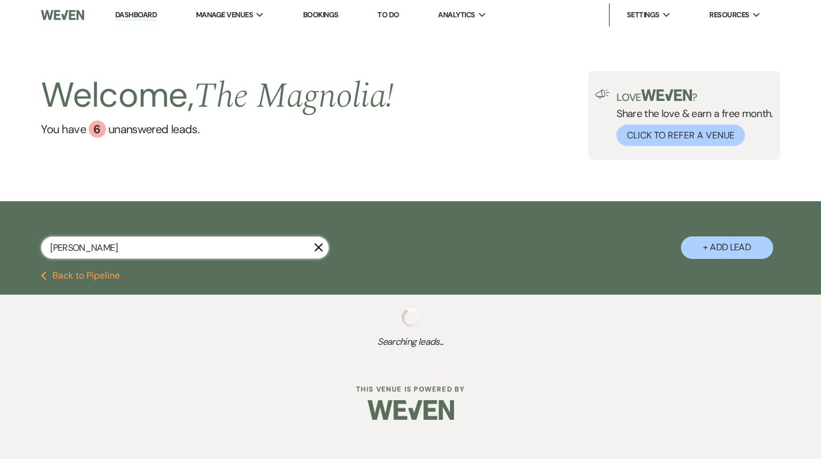
select select "8"
select select "6"
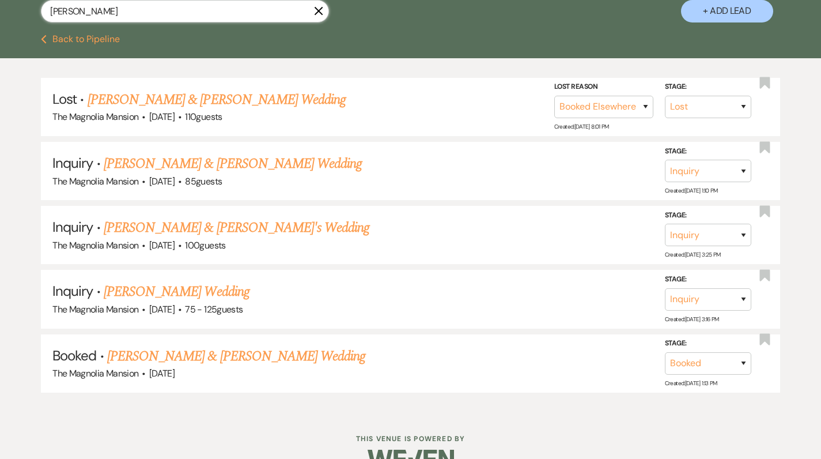
scroll to position [237, 0]
type input "[PERSON_NAME]"
click at [147, 229] on link "[PERSON_NAME] & [PERSON_NAME]'s Wedding" at bounding box center [237, 227] width 266 height 21
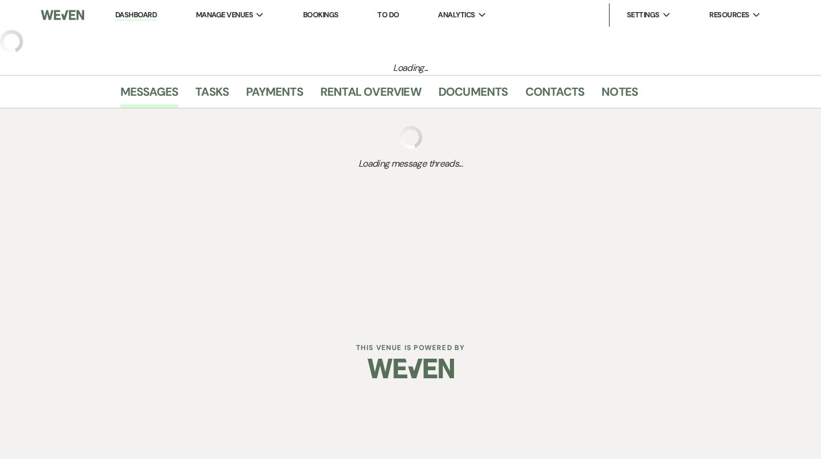
select select "5"
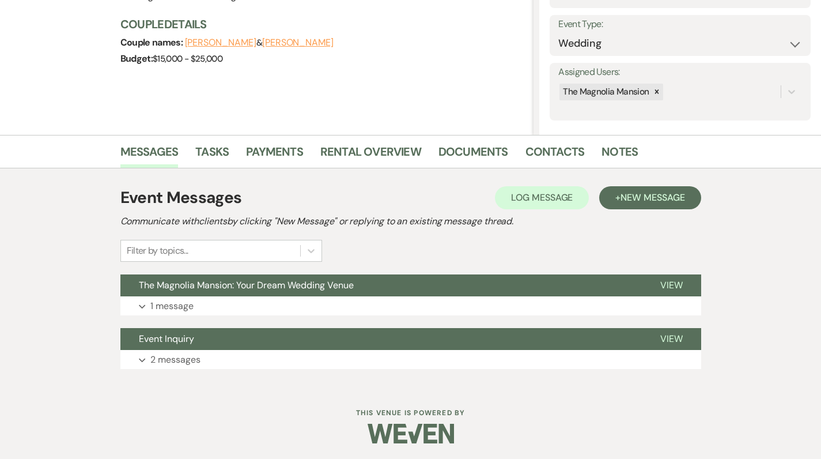
scroll to position [155, 0]
click at [151, 300] on p "1 message" at bounding box center [171, 305] width 43 height 15
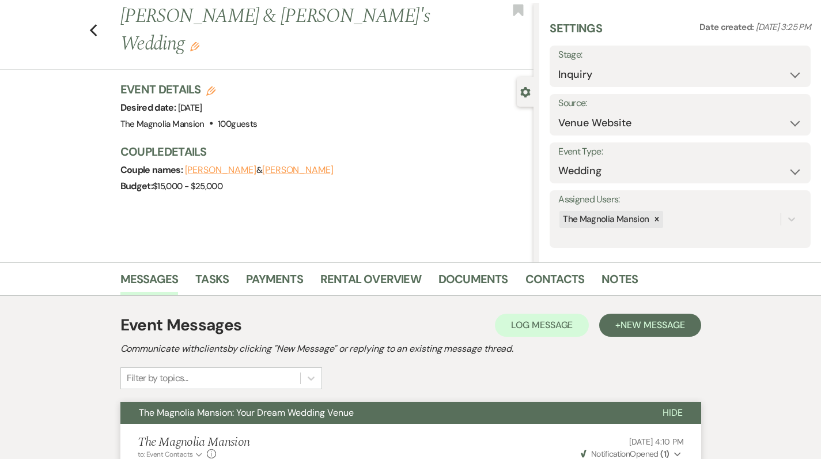
scroll to position [26, 0]
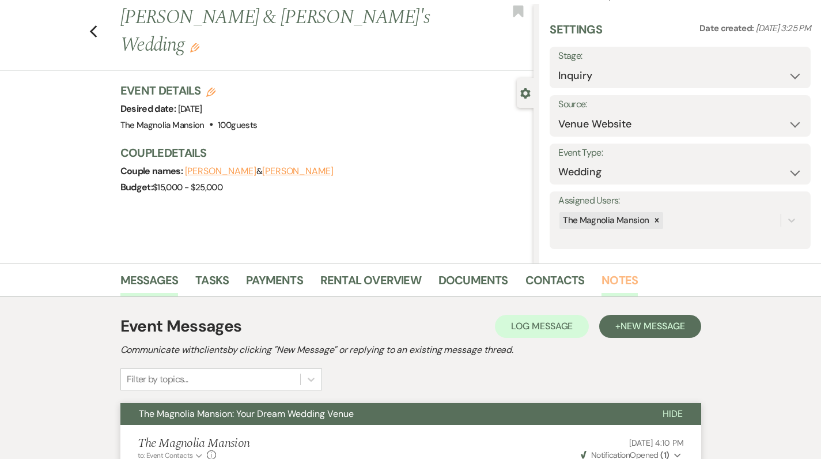
click at [609, 282] on link "Notes" at bounding box center [620, 283] width 36 height 25
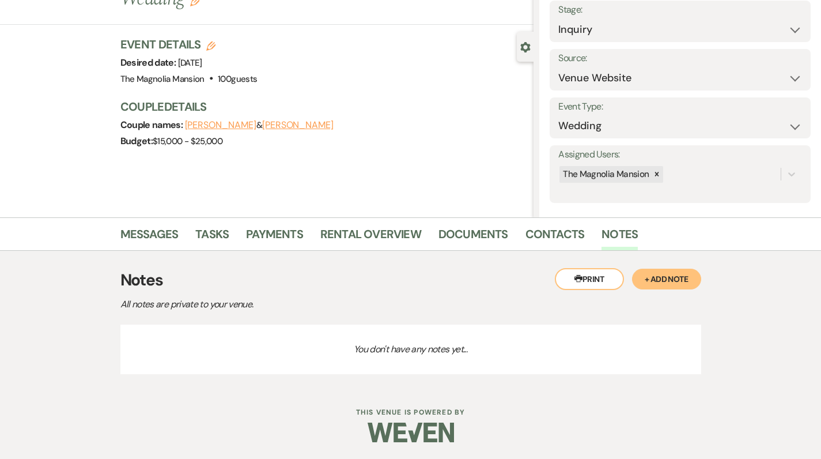
scroll to position [71, 0]
click at [536, 235] on link "Contacts" at bounding box center [554, 237] width 59 height 25
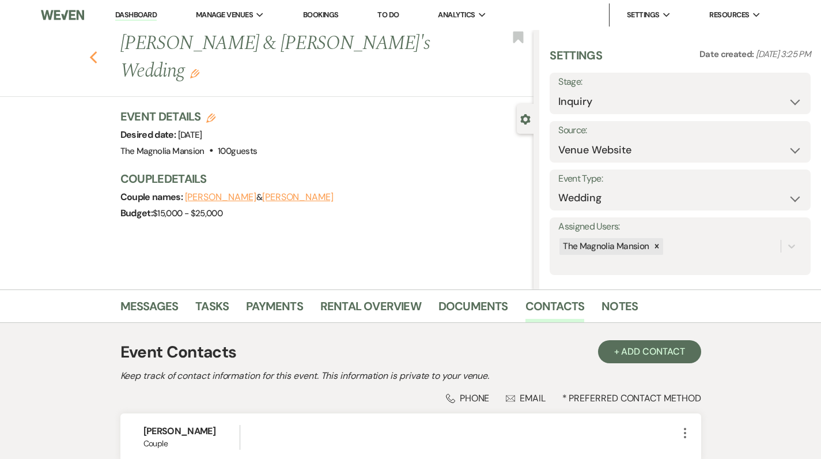
click at [98, 51] on icon "Previous" at bounding box center [93, 58] width 9 height 14
select select "8"
select select "6"
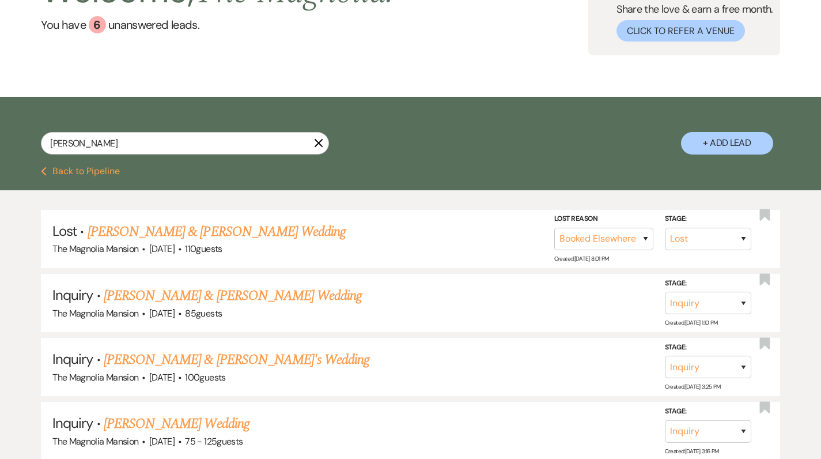
scroll to position [103, 0]
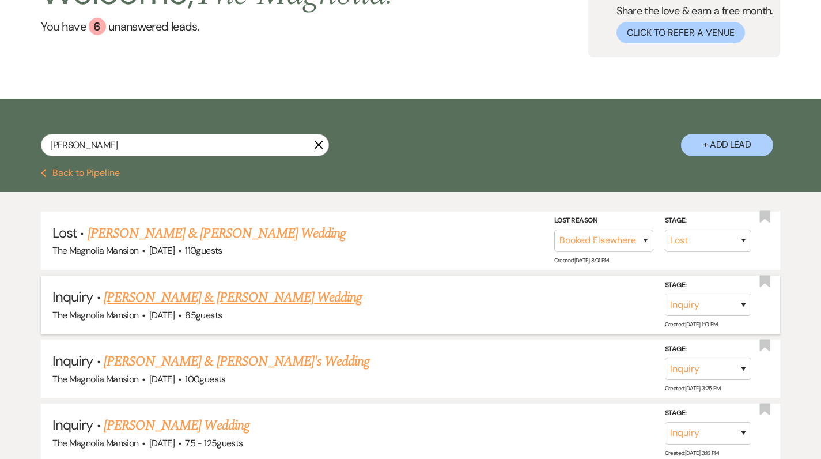
click at [169, 302] on link "[PERSON_NAME] & [PERSON_NAME] Wedding" at bounding box center [233, 297] width 258 height 21
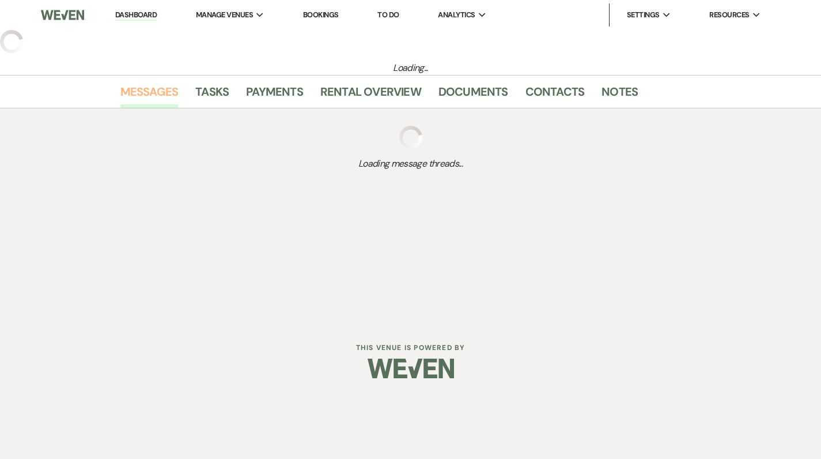
select select "5"
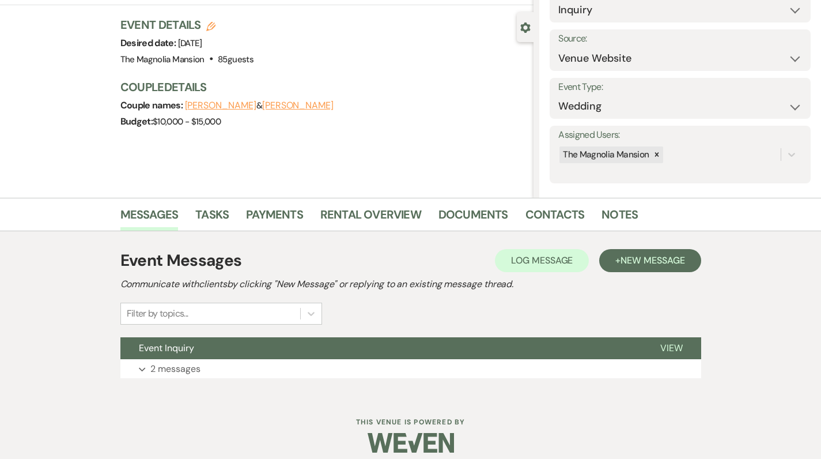
scroll to position [101, 0]
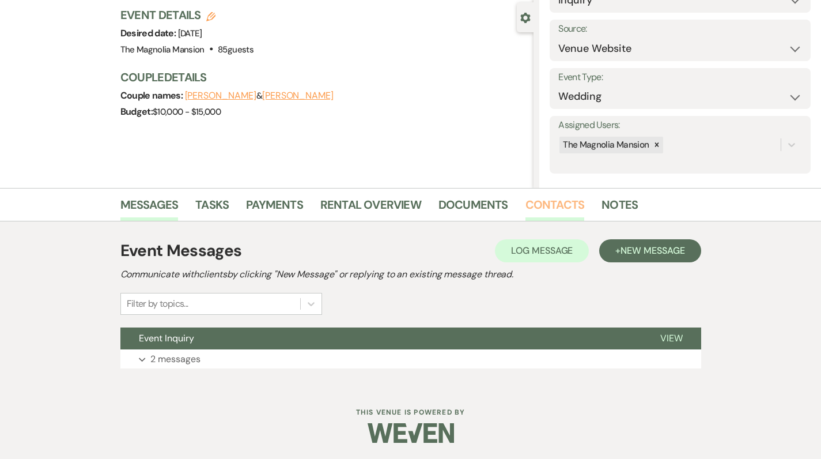
click at [557, 203] on link "Contacts" at bounding box center [554, 207] width 59 height 25
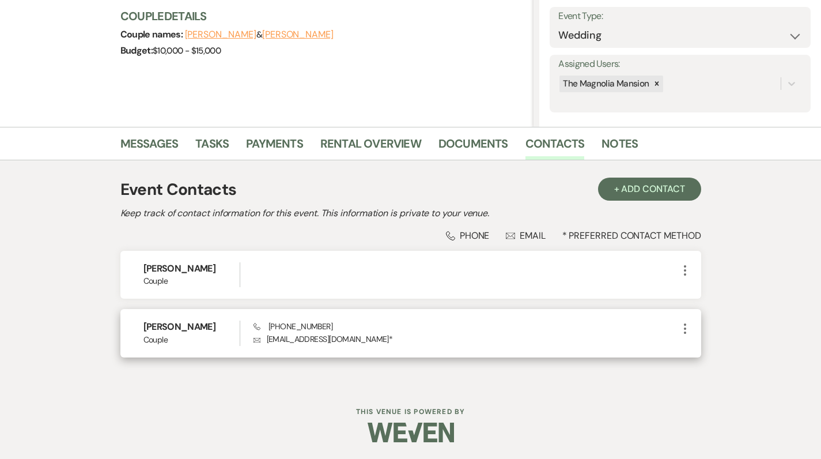
scroll to position [162, 0]
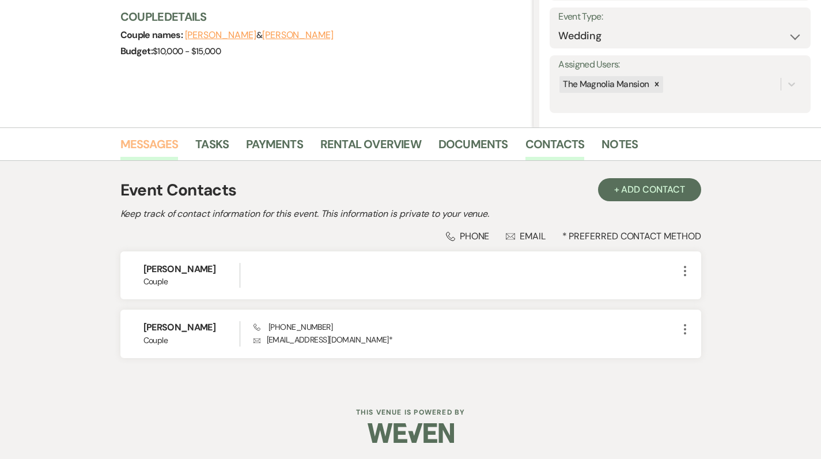
click at [158, 142] on link "Messages" at bounding box center [149, 147] width 58 height 25
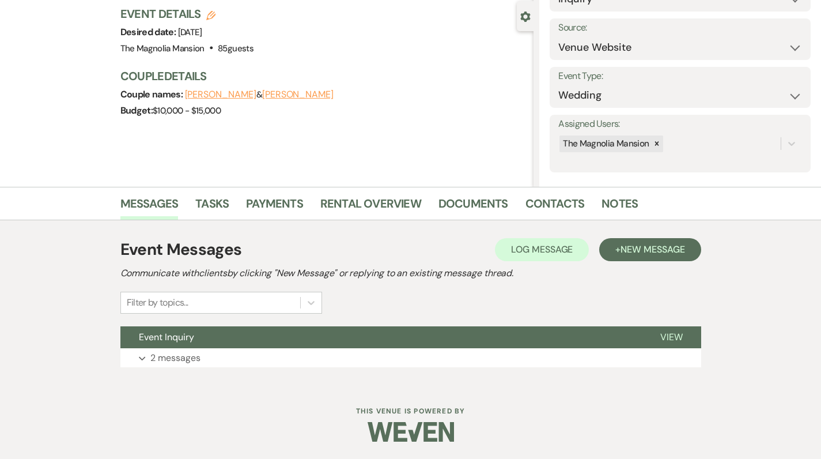
scroll to position [102, 0]
click at [165, 358] on p "2 messages" at bounding box center [175, 358] width 50 height 15
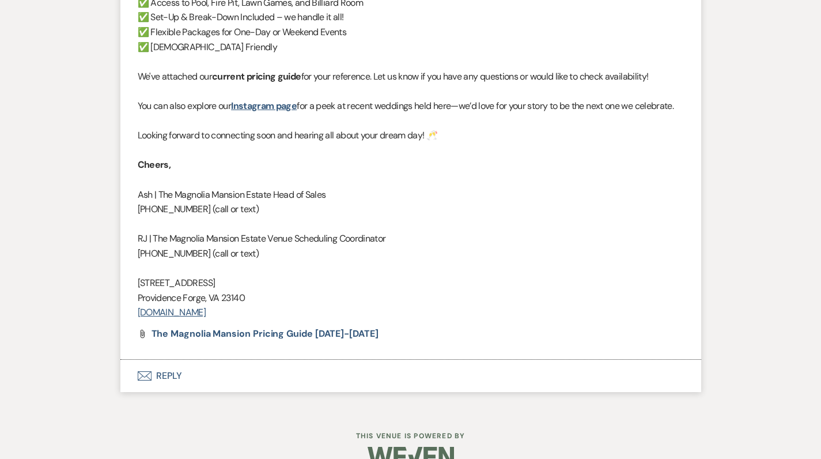
scroll to position [1300, 0]
click at [167, 361] on button "Envelope Reply" at bounding box center [410, 377] width 581 height 32
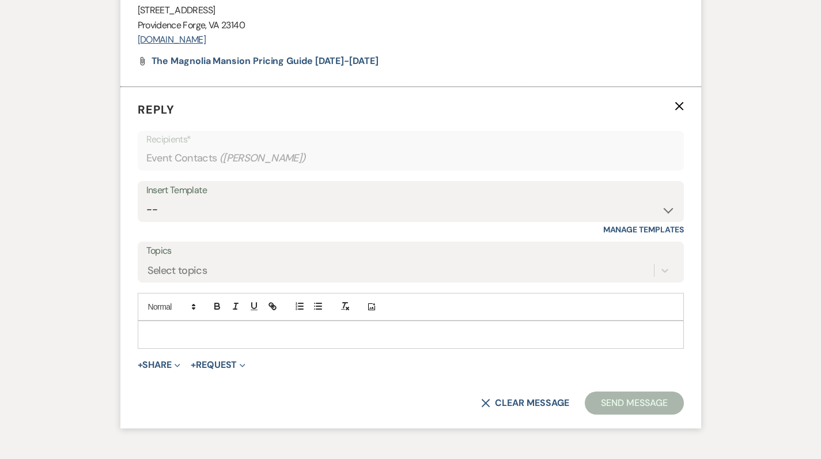
scroll to position [1576, 0]
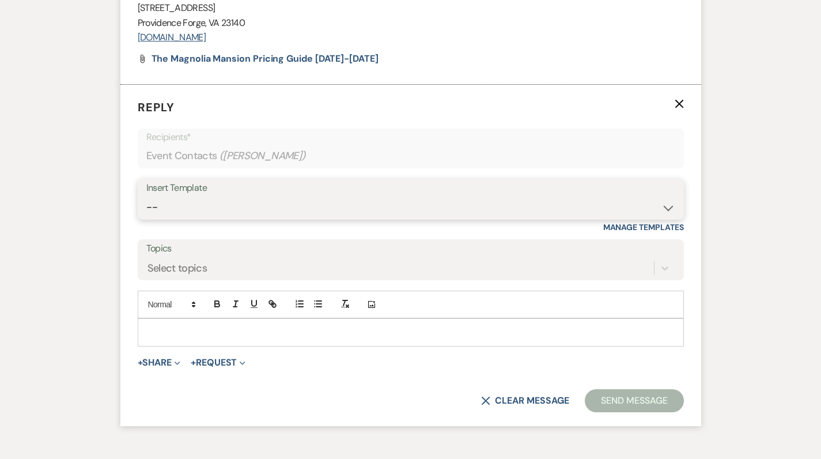
select select "5117"
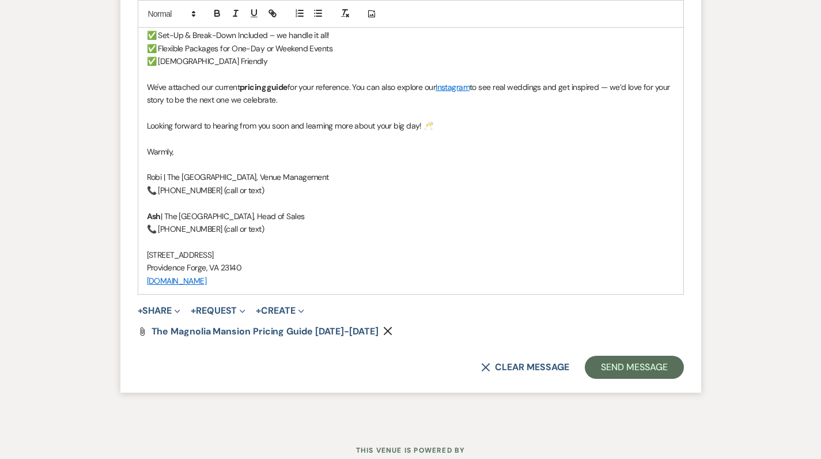
scroll to position [2298, 0]
click at [645, 356] on button "Send Message" at bounding box center [634, 367] width 99 height 23
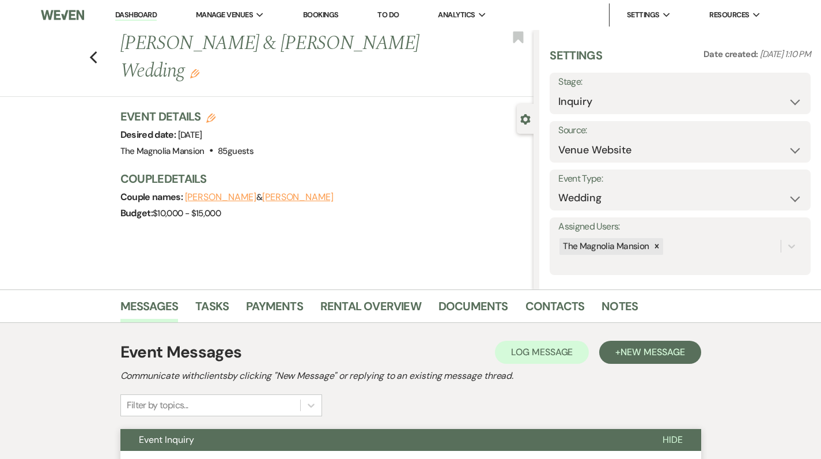
scroll to position [0, 0]
click at [614, 305] on link "Notes" at bounding box center [620, 309] width 36 height 25
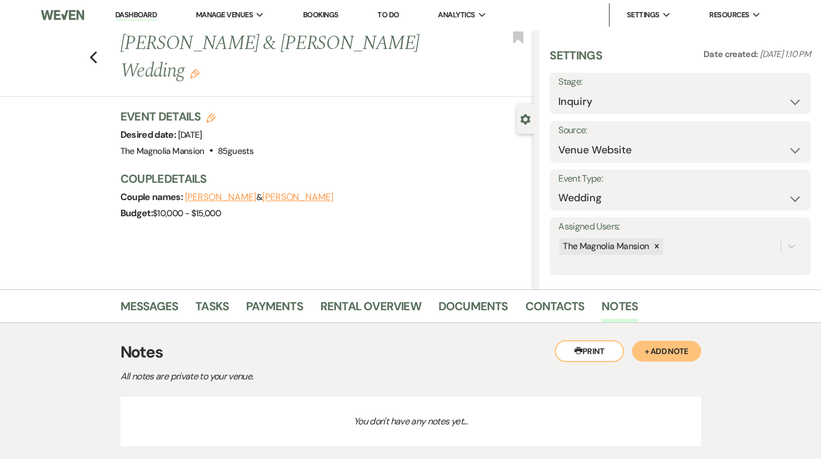
click at [173, 409] on p "You don't have any notes yet..." at bounding box center [410, 421] width 581 height 50
click at [673, 350] on button "+ Add Note" at bounding box center [666, 351] width 69 height 21
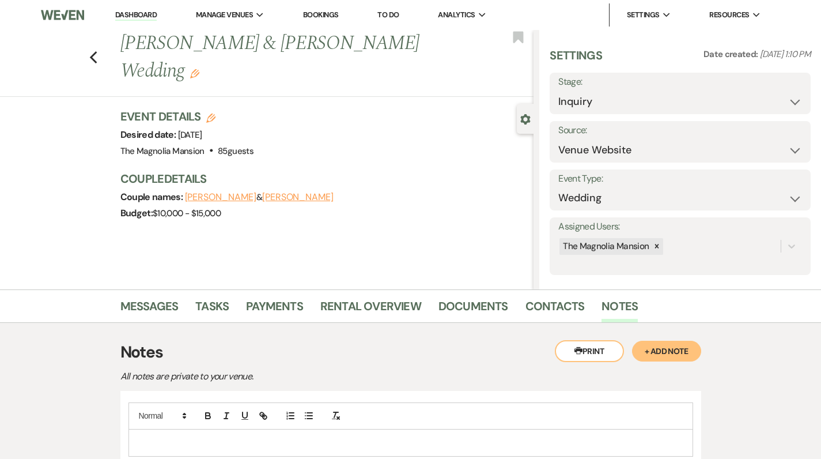
click at [145, 440] on p at bounding box center [411, 442] width 546 height 13
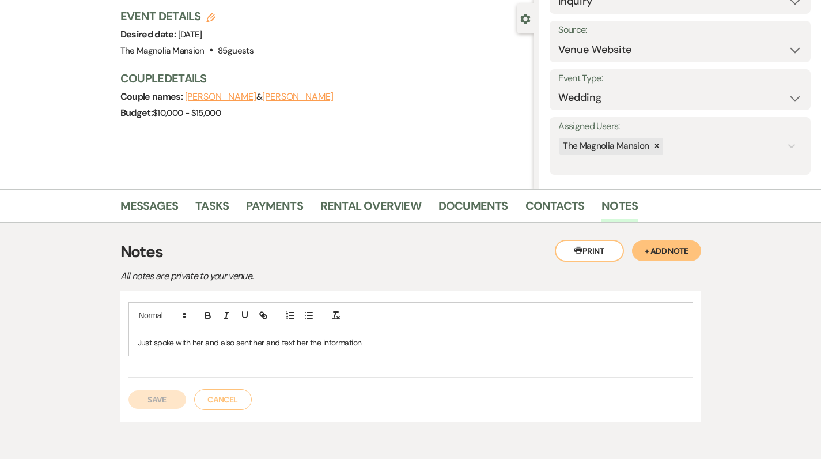
scroll to position [110, 0]
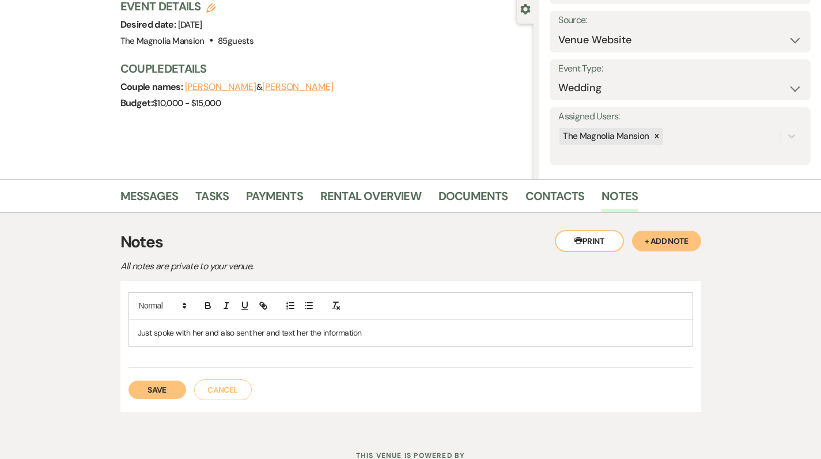
click at [146, 388] on button "Save" at bounding box center [157, 389] width 58 height 18
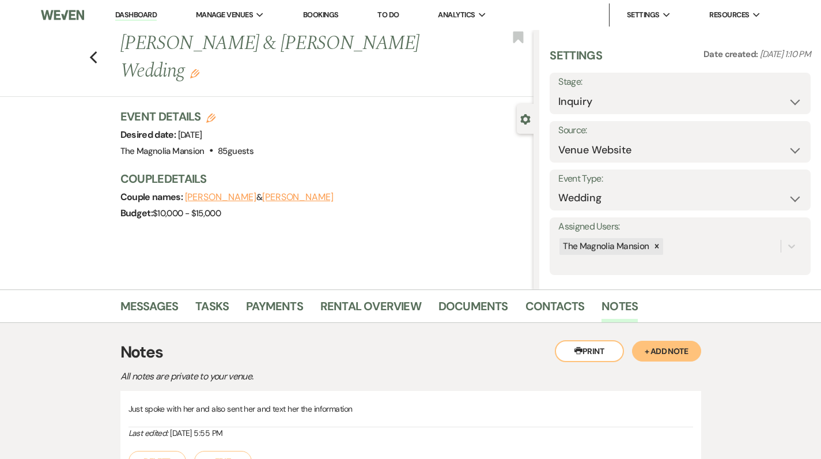
scroll to position [0, 0]
click at [94, 58] on use "button" at bounding box center [92, 57] width 7 height 13
select select "8"
select select "6"
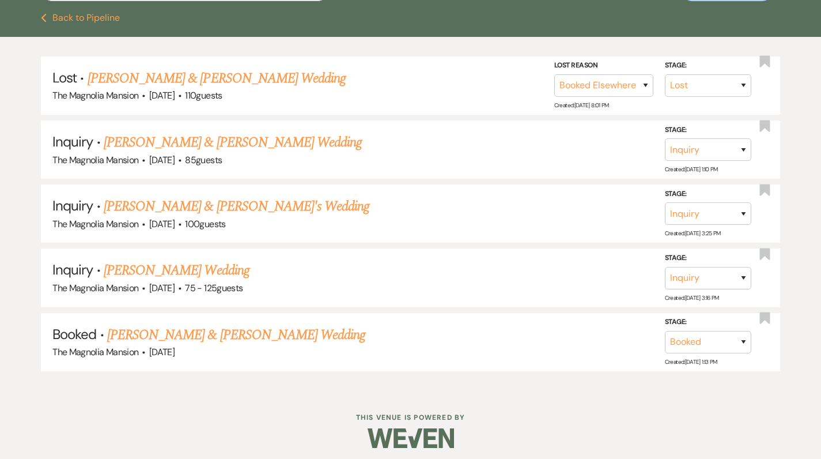
scroll to position [257, 0]
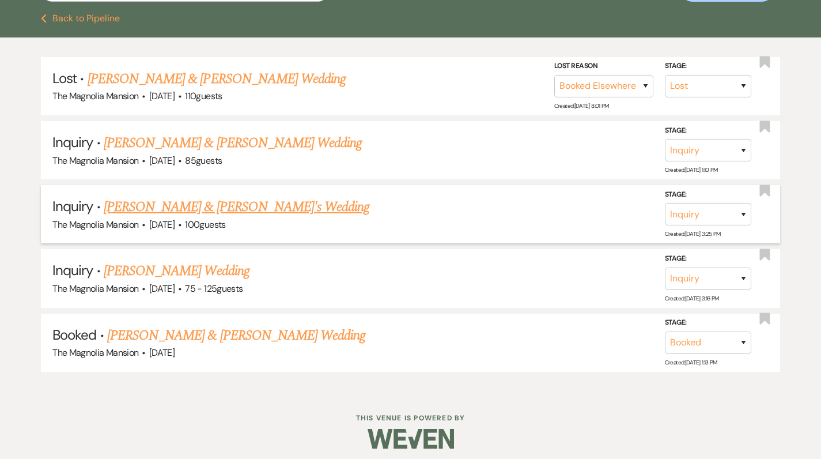
click at [177, 210] on link "[PERSON_NAME] & [PERSON_NAME]'s Wedding" at bounding box center [237, 206] width 266 height 21
select select "5"
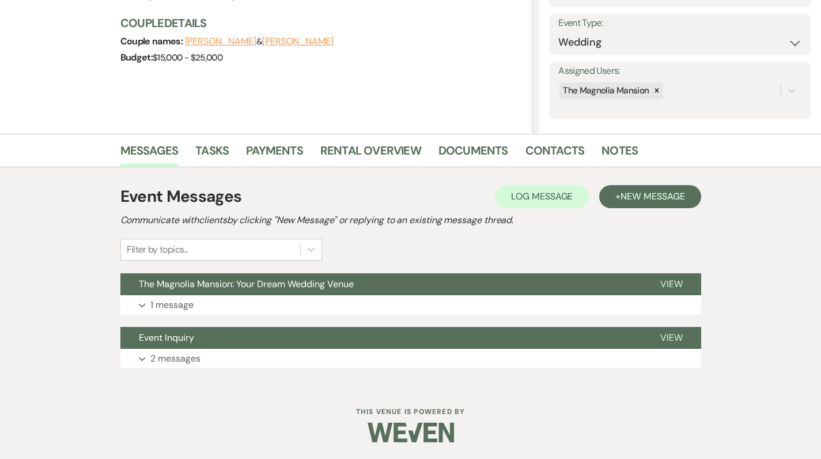
scroll to position [155, 0]
click at [169, 306] on p "1 message" at bounding box center [171, 305] width 43 height 15
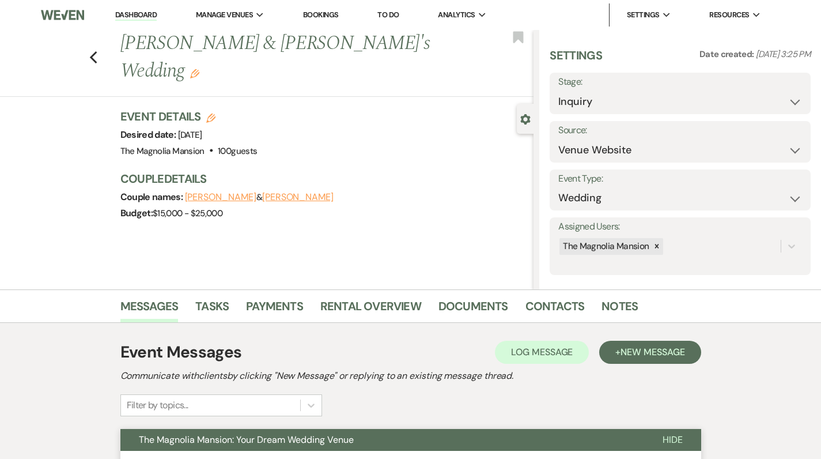
scroll to position [0, 0]
click at [614, 305] on link "Notes" at bounding box center [620, 309] width 36 height 25
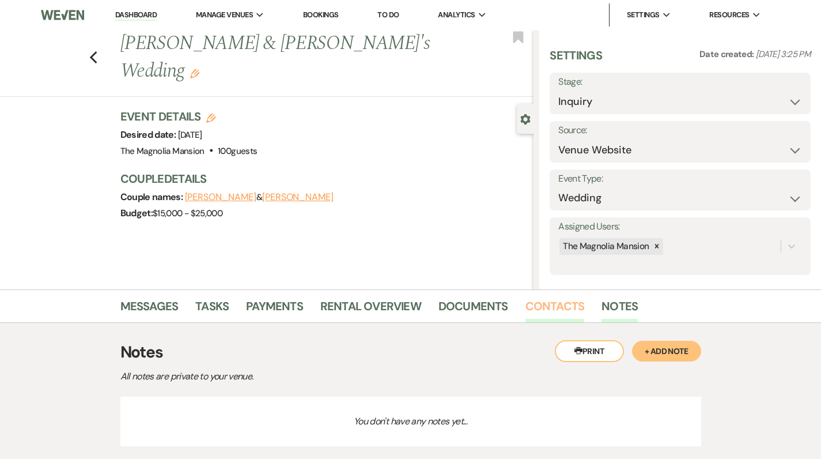
click at [542, 302] on link "Contacts" at bounding box center [554, 309] width 59 height 25
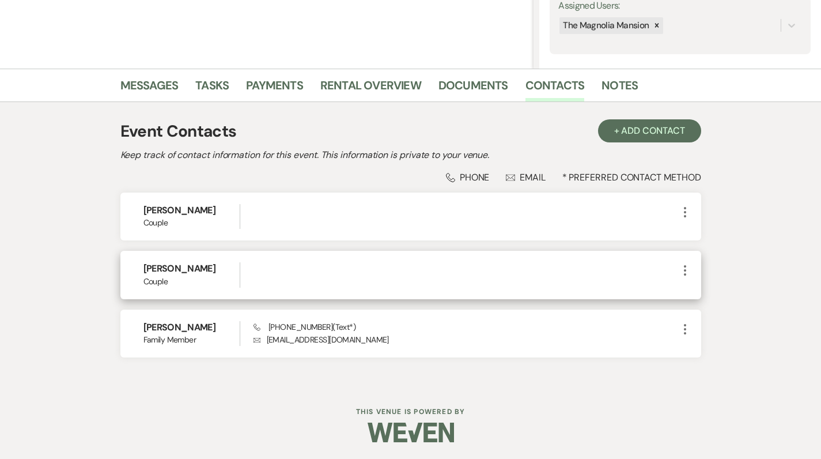
scroll to position [220, 0]
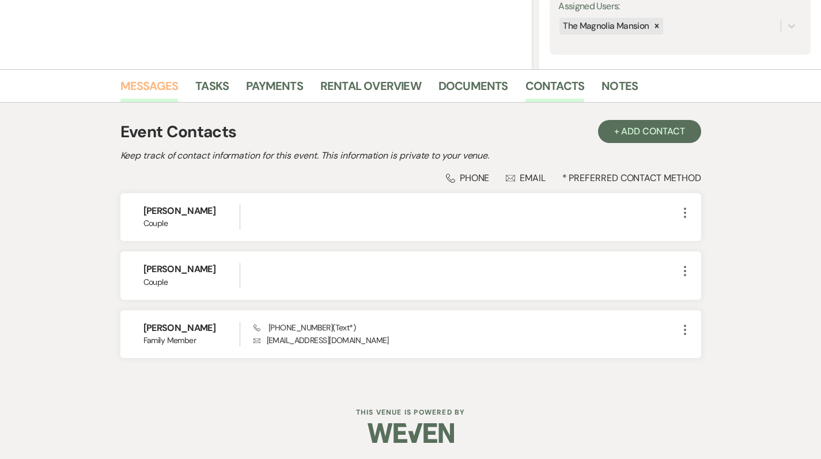
click at [155, 90] on link "Messages" at bounding box center [149, 89] width 58 height 25
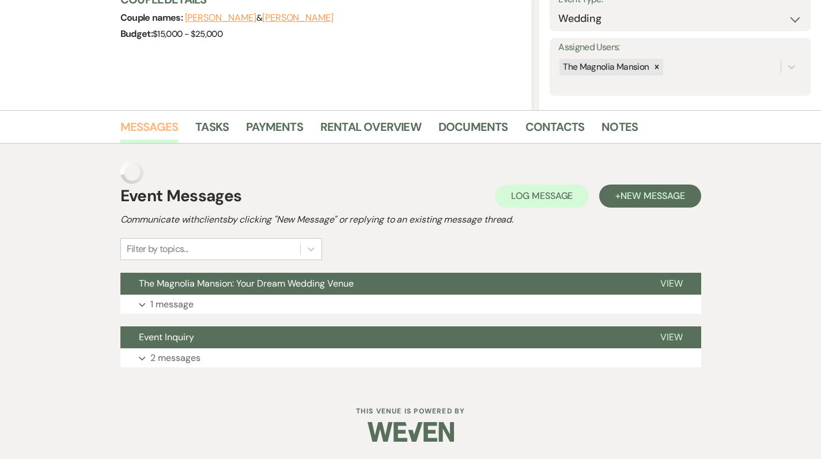
scroll to position [155, 0]
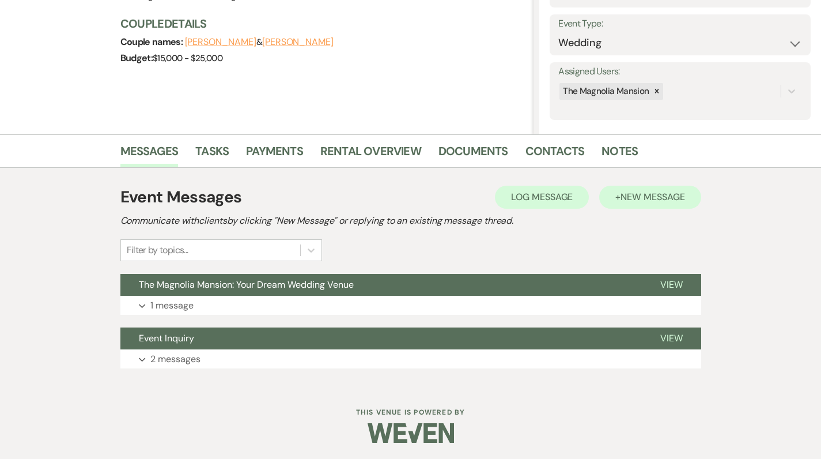
click at [653, 198] on span "New Message" at bounding box center [653, 197] width 64 height 12
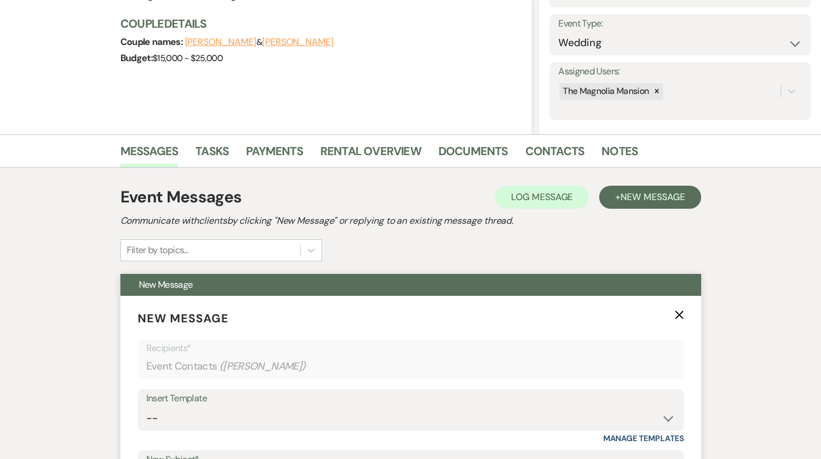
click at [224, 403] on div "Insert Template" at bounding box center [410, 398] width 529 height 17
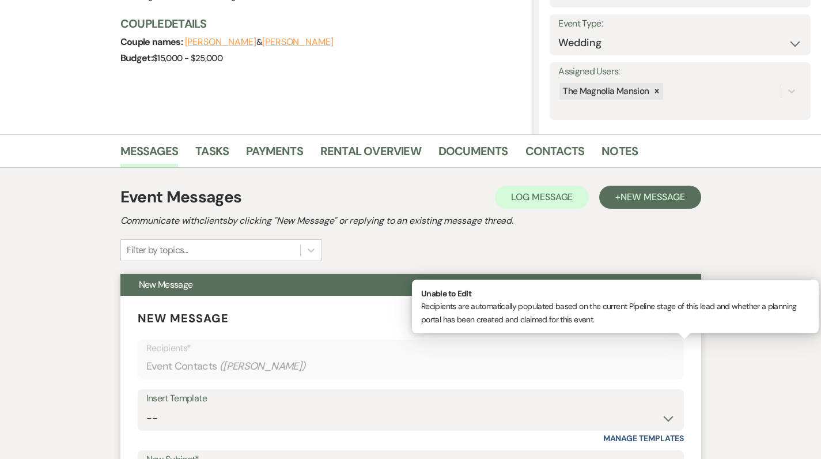
click at [233, 364] on span "( [PERSON_NAME] )" at bounding box center [263, 366] width 86 height 16
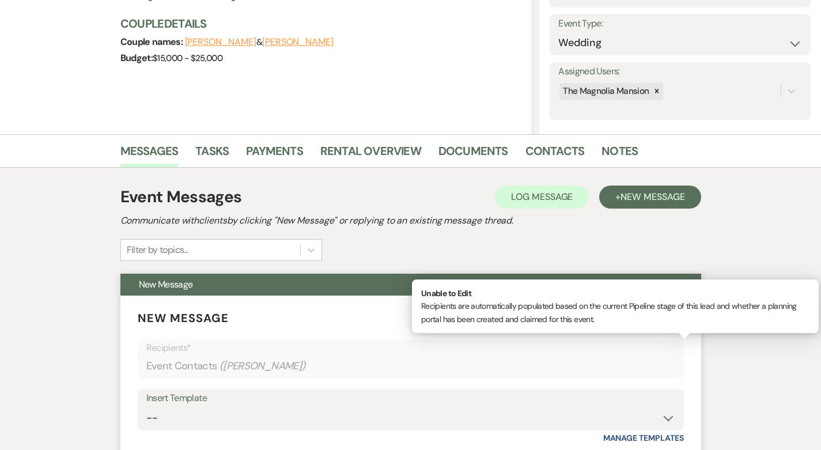
click at [191, 403] on div "Insert Template" at bounding box center [410, 398] width 529 height 17
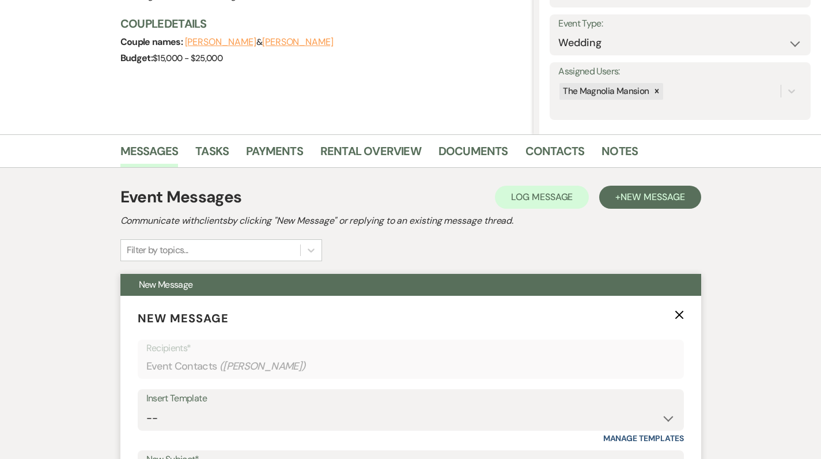
click at [191, 402] on div "Insert Template" at bounding box center [410, 398] width 529 height 17
click at [164, 396] on div "Insert Template" at bounding box center [410, 398] width 529 height 17
select select "16"
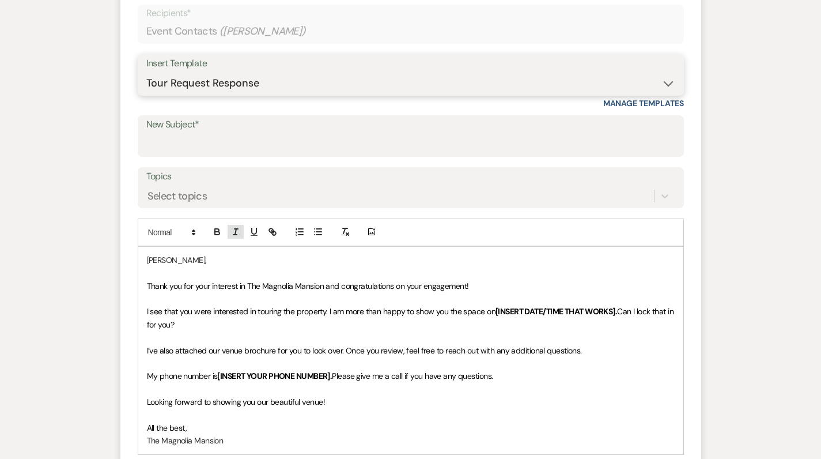
scroll to position [496, 0]
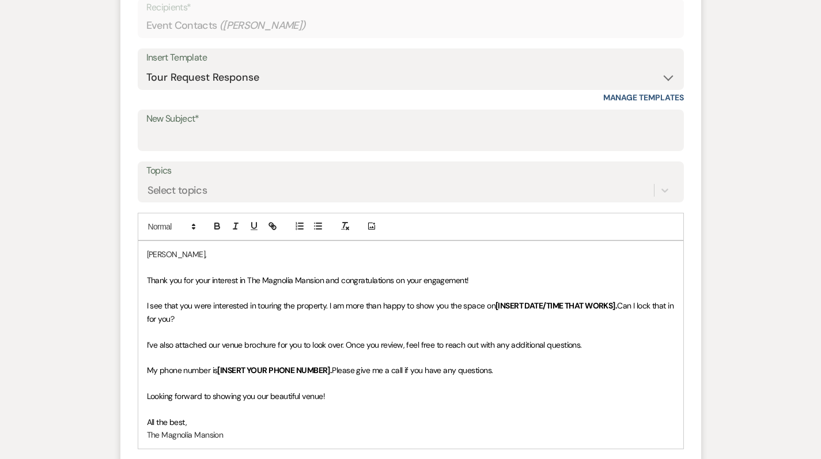
click at [195, 260] on p at bounding box center [411, 266] width 528 height 13
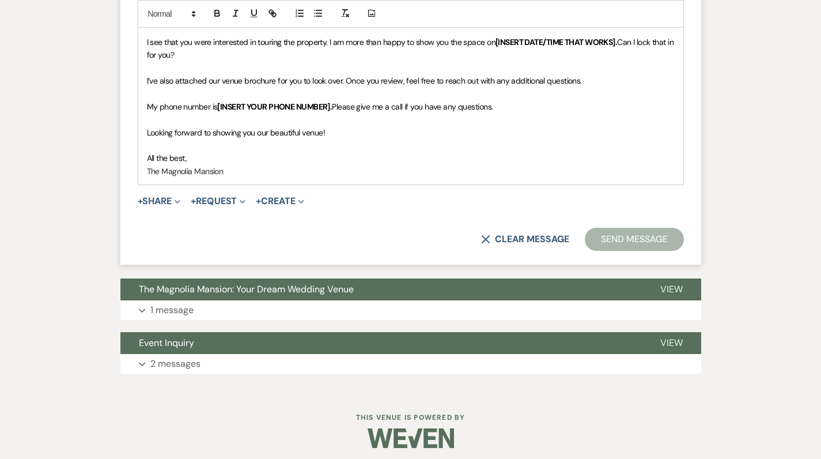
scroll to position [771, 0]
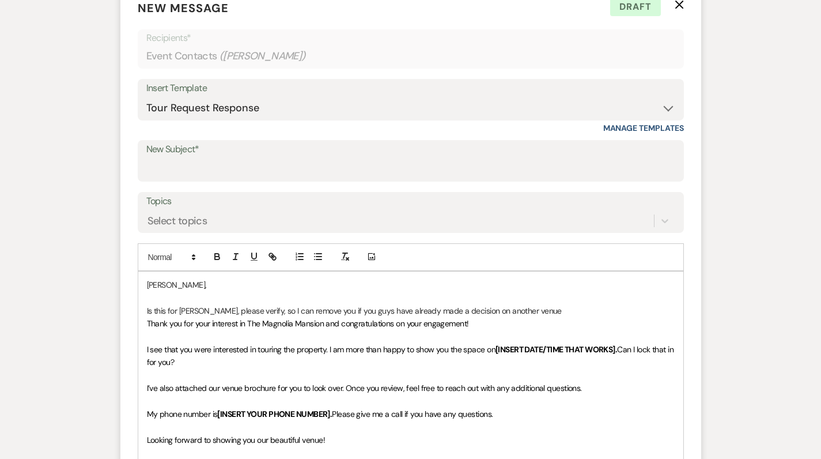
scroll to position [455, 0]
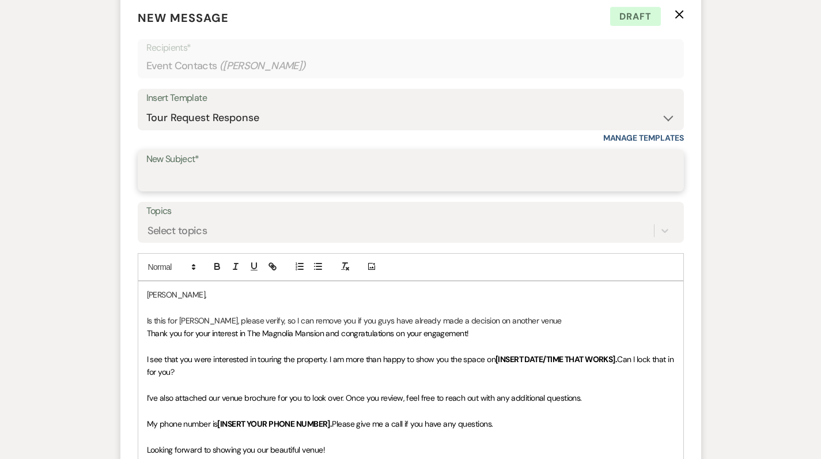
click at [233, 168] on input "New Subject*" at bounding box center [410, 179] width 529 height 22
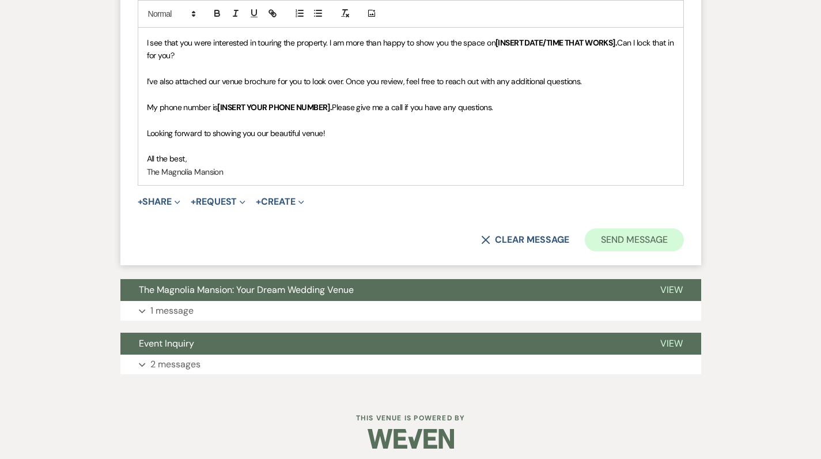
type input "[PERSON_NAME]"
click at [620, 230] on button "Send Message" at bounding box center [634, 239] width 99 height 23
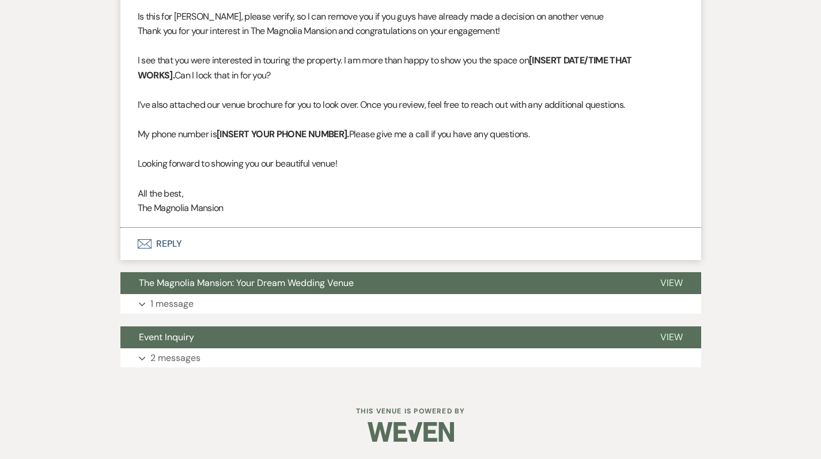
scroll to position [505, 0]
